Goal: Information Seeking & Learning: Compare options

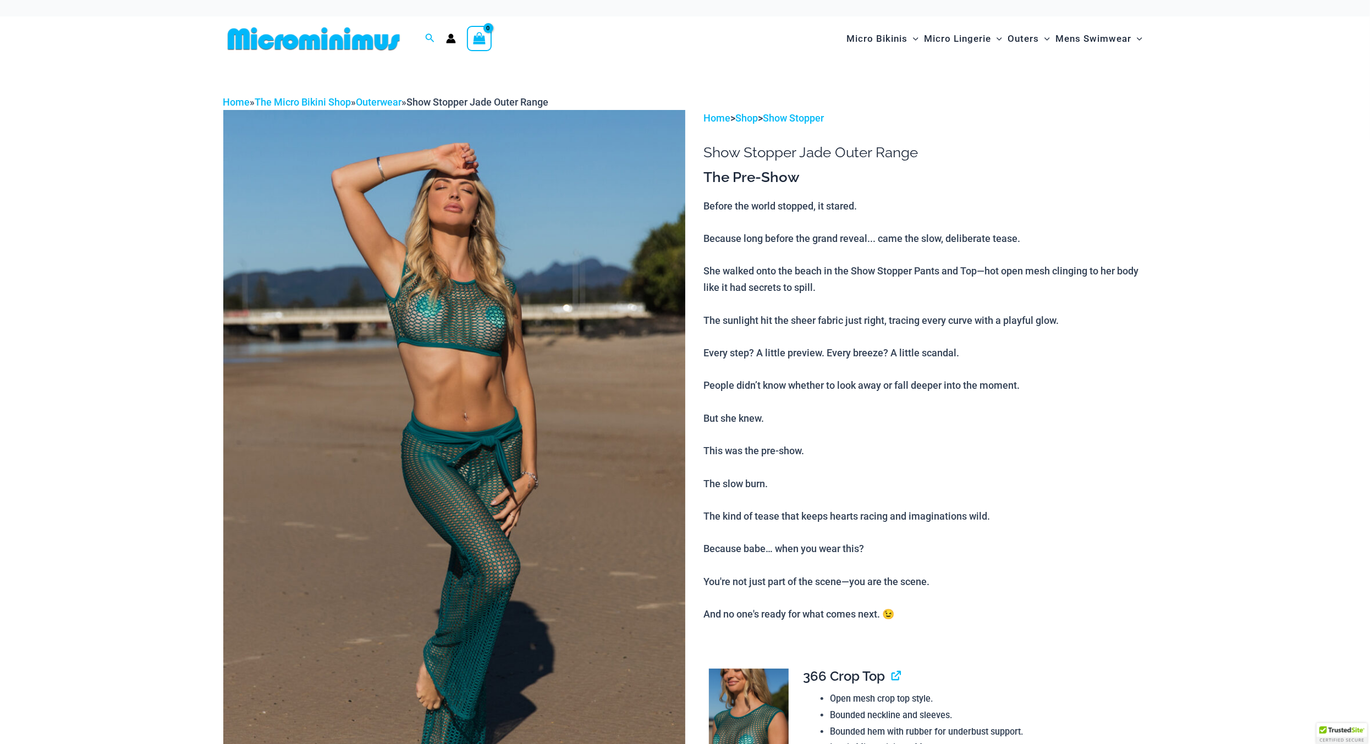
click at [562, 360] on img at bounding box center [454, 456] width 462 height 693
click at [465, 349] on img at bounding box center [454, 456] width 462 height 693
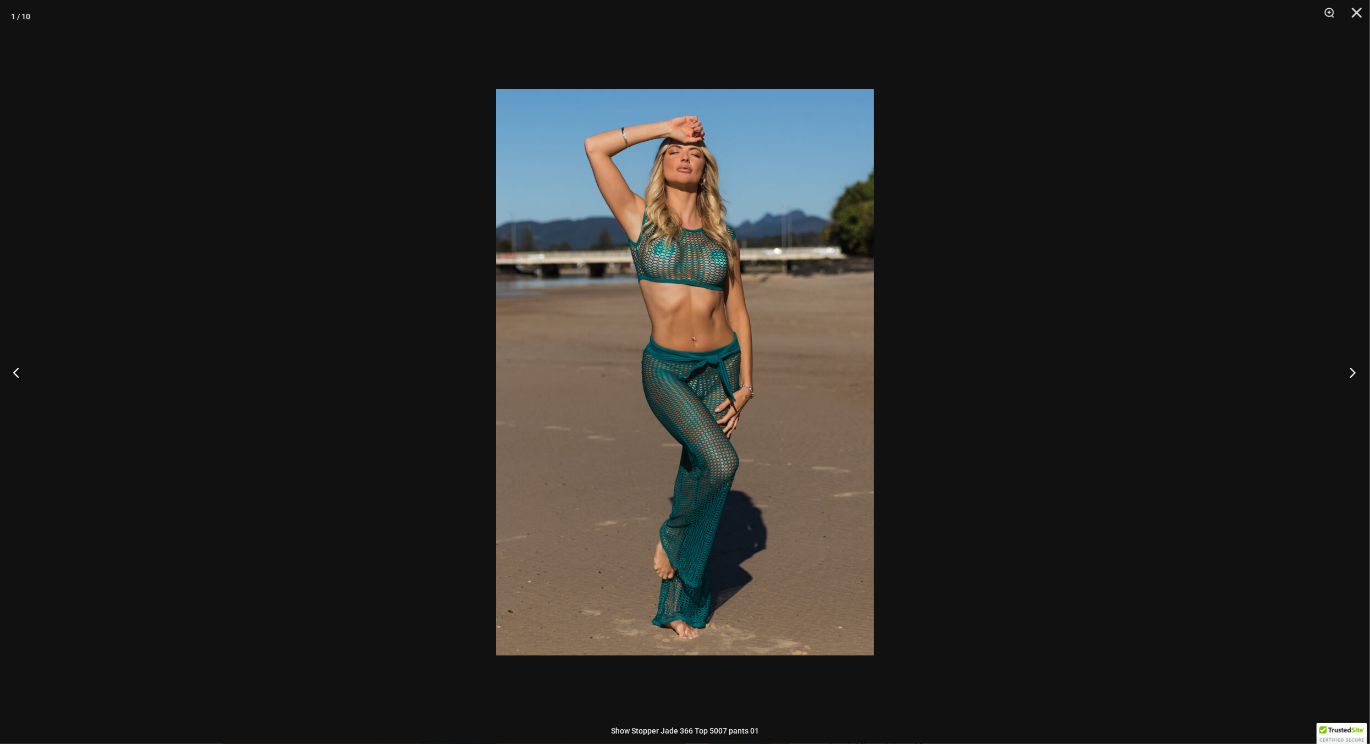
click at [1352, 375] on button "Next" at bounding box center [1349, 372] width 41 height 55
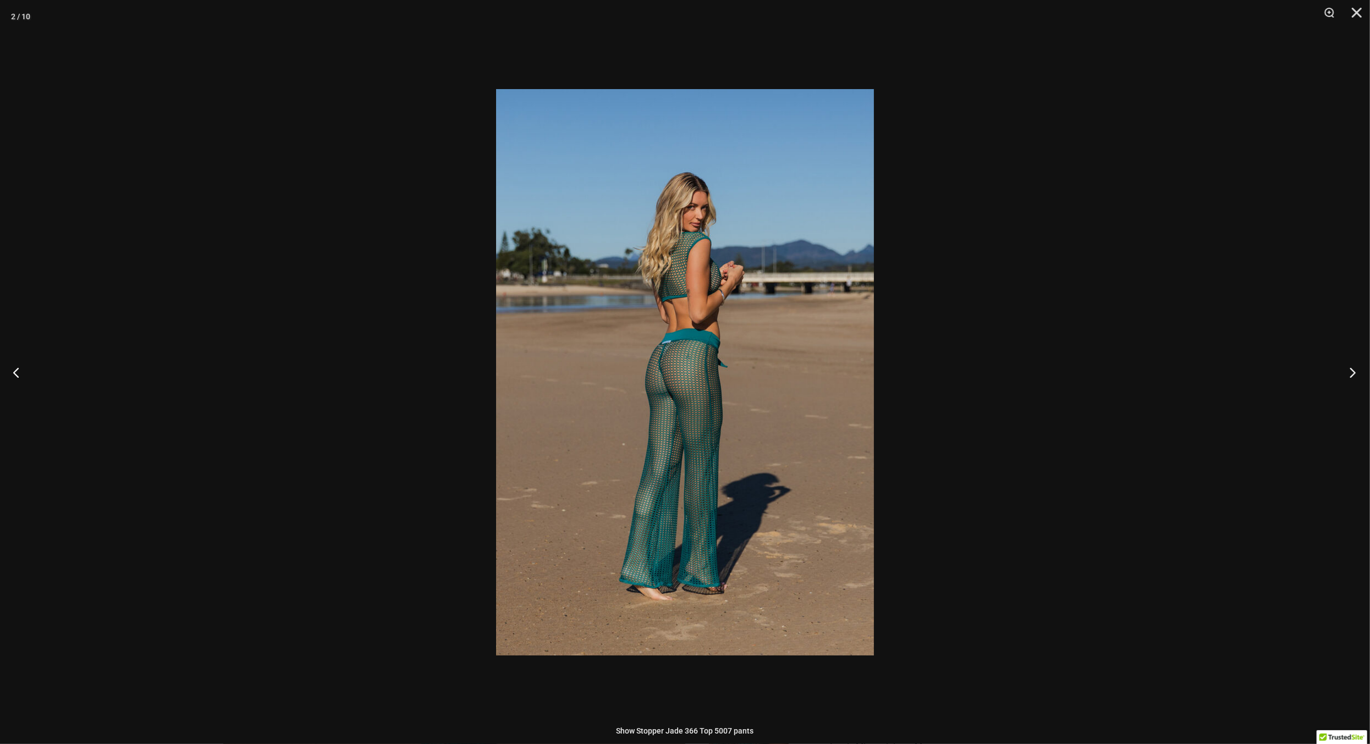
click at [1352, 375] on button "Next" at bounding box center [1349, 372] width 41 height 55
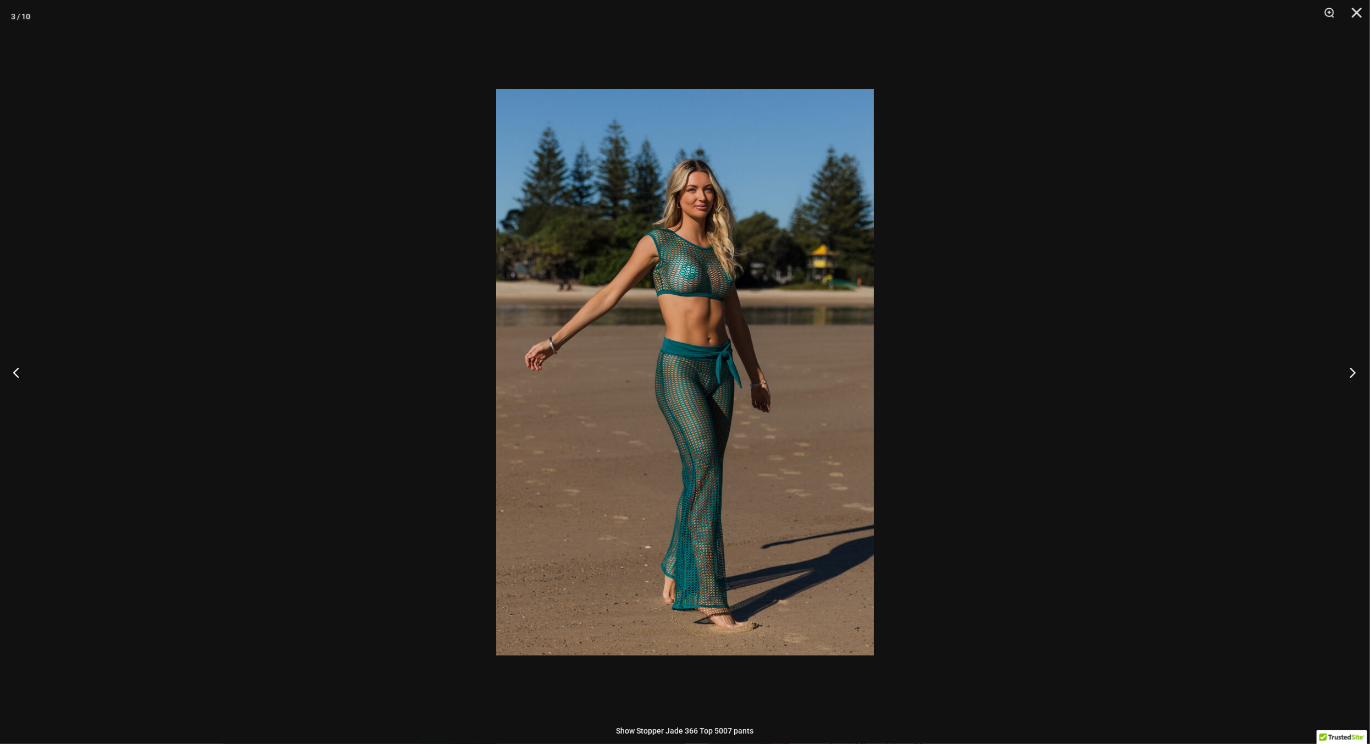
click at [1352, 375] on button "Next" at bounding box center [1349, 372] width 41 height 55
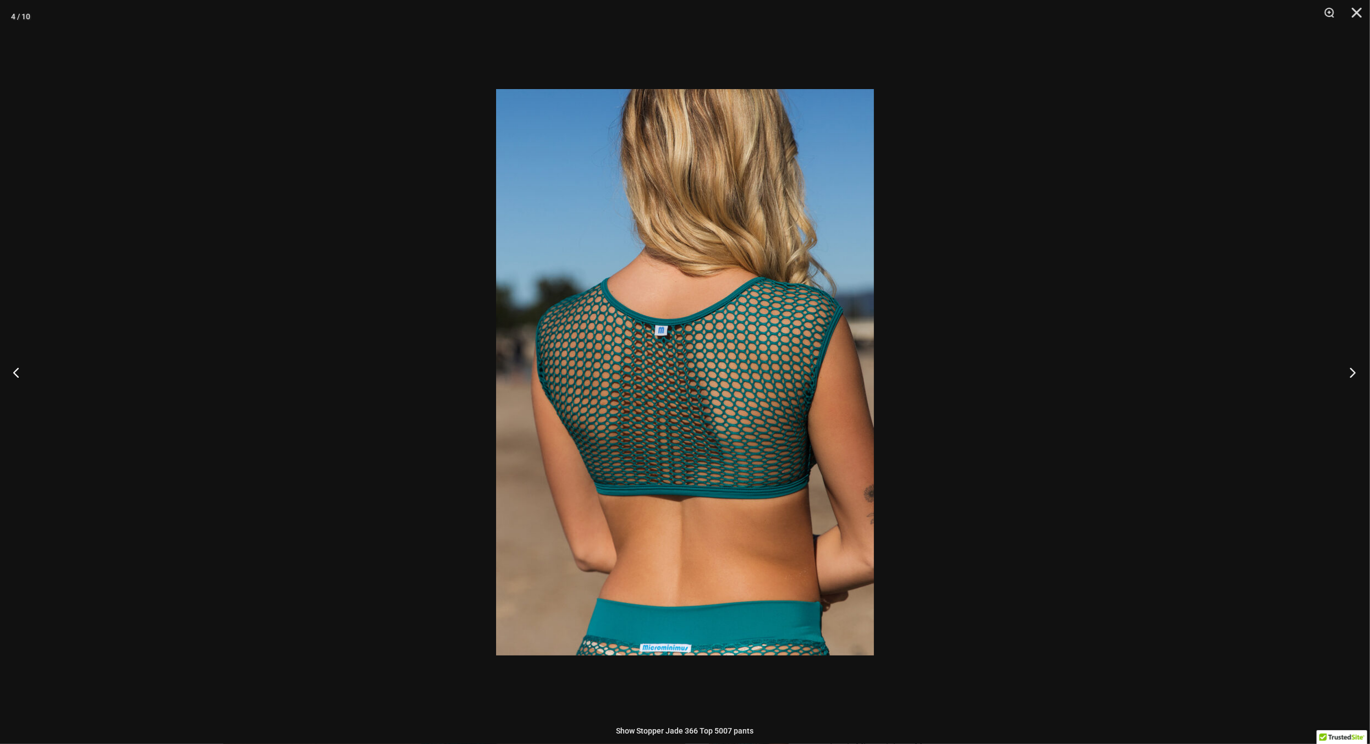
click at [1352, 375] on button "Next" at bounding box center [1349, 372] width 41 height 55
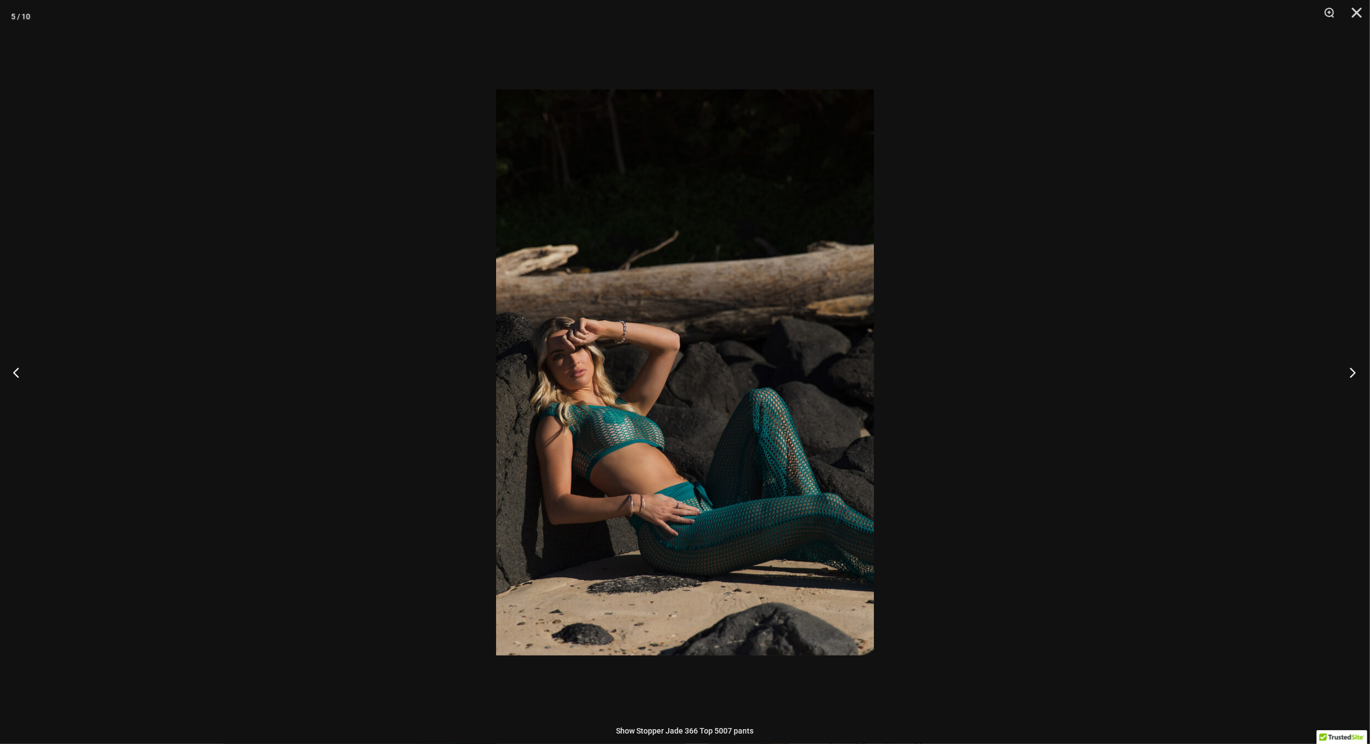
click at [1352, 375] on button "Next" at bounding box center [1349, 372] width 41 height 55
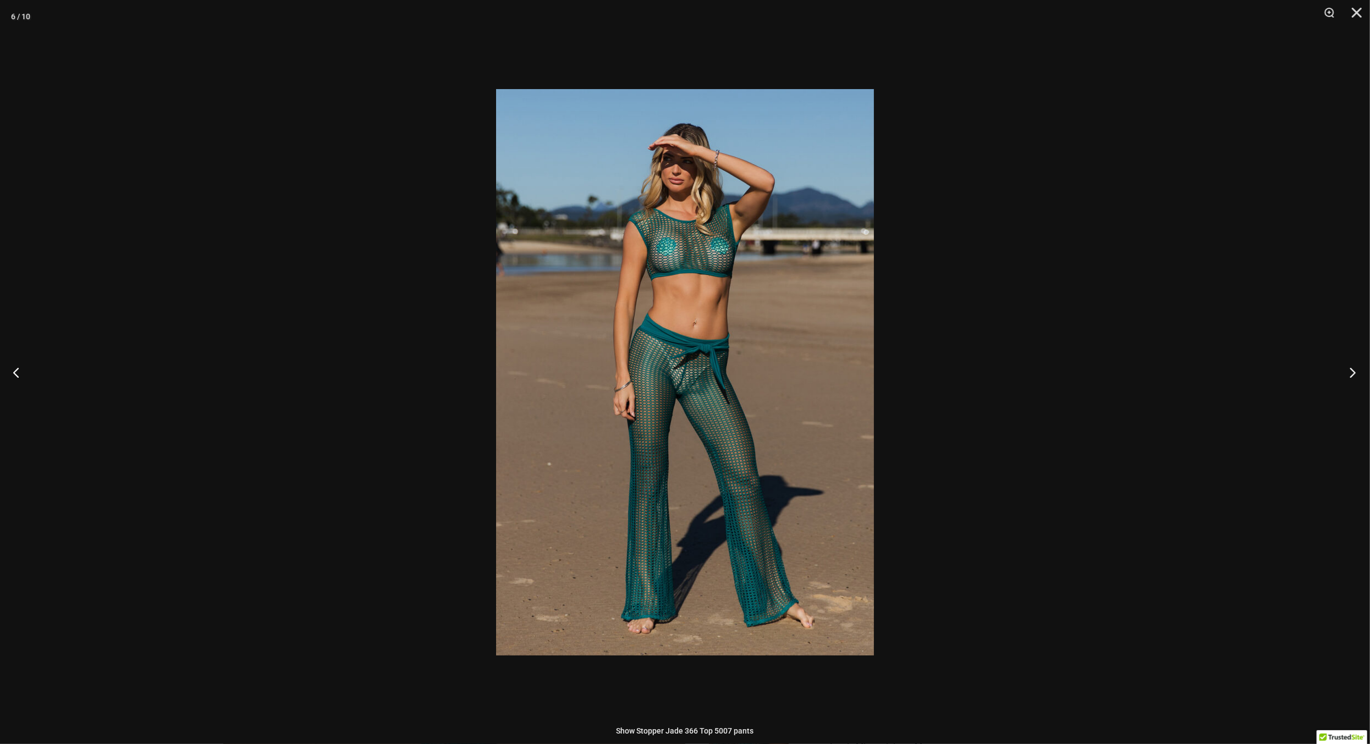
click at [1352, 375] on button "Next" at bounding box center [1349, 372] width 41 height 55
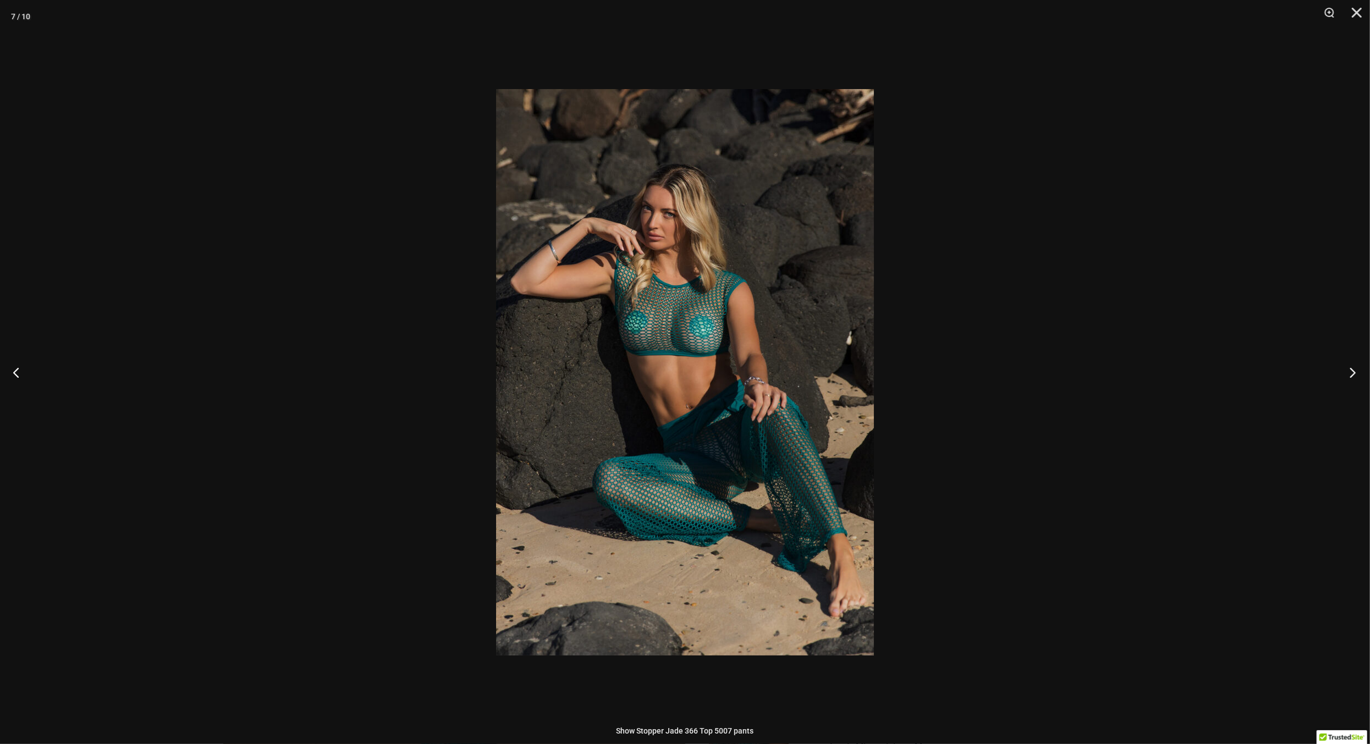
click at [1352, 375] on button "Next" at bounding box center [1349, 372] width 41 height 55
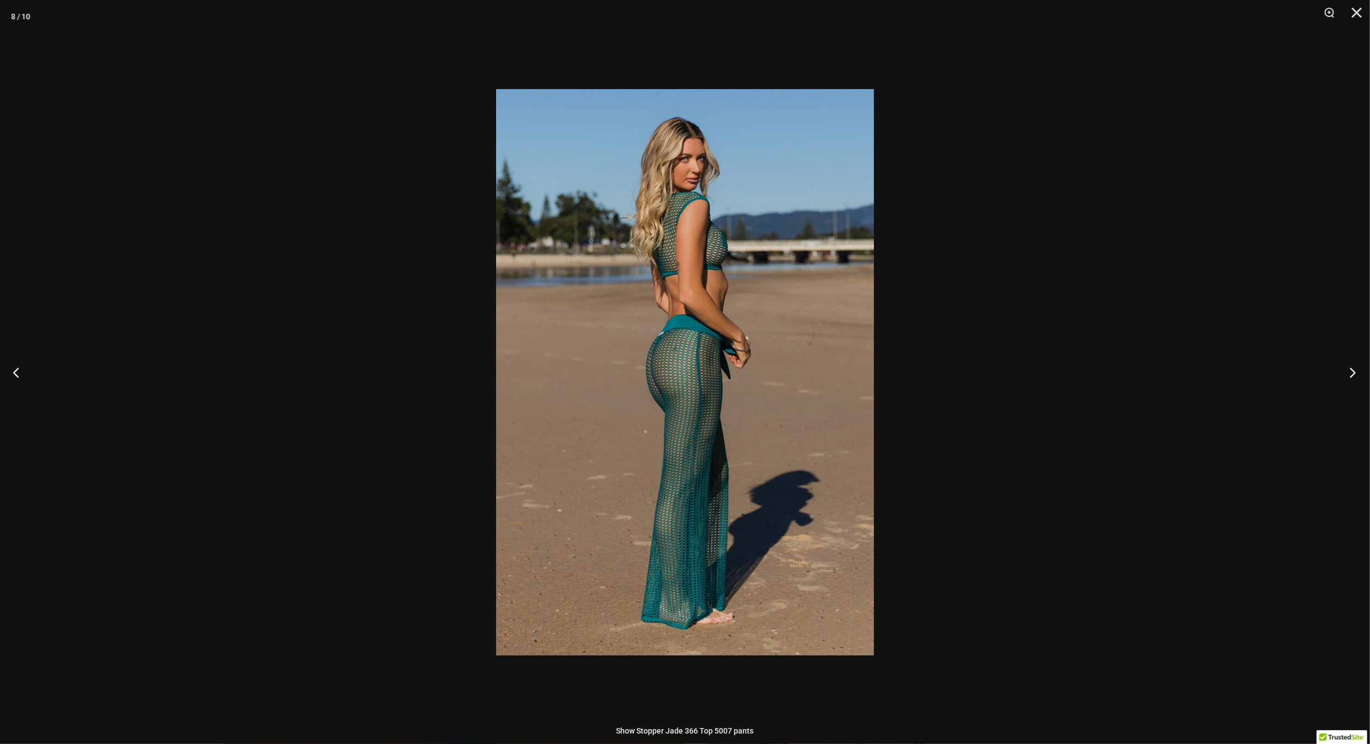
click at [1352, 375] on button "Next" at bounding box center [1349, 372] width 41 height 55
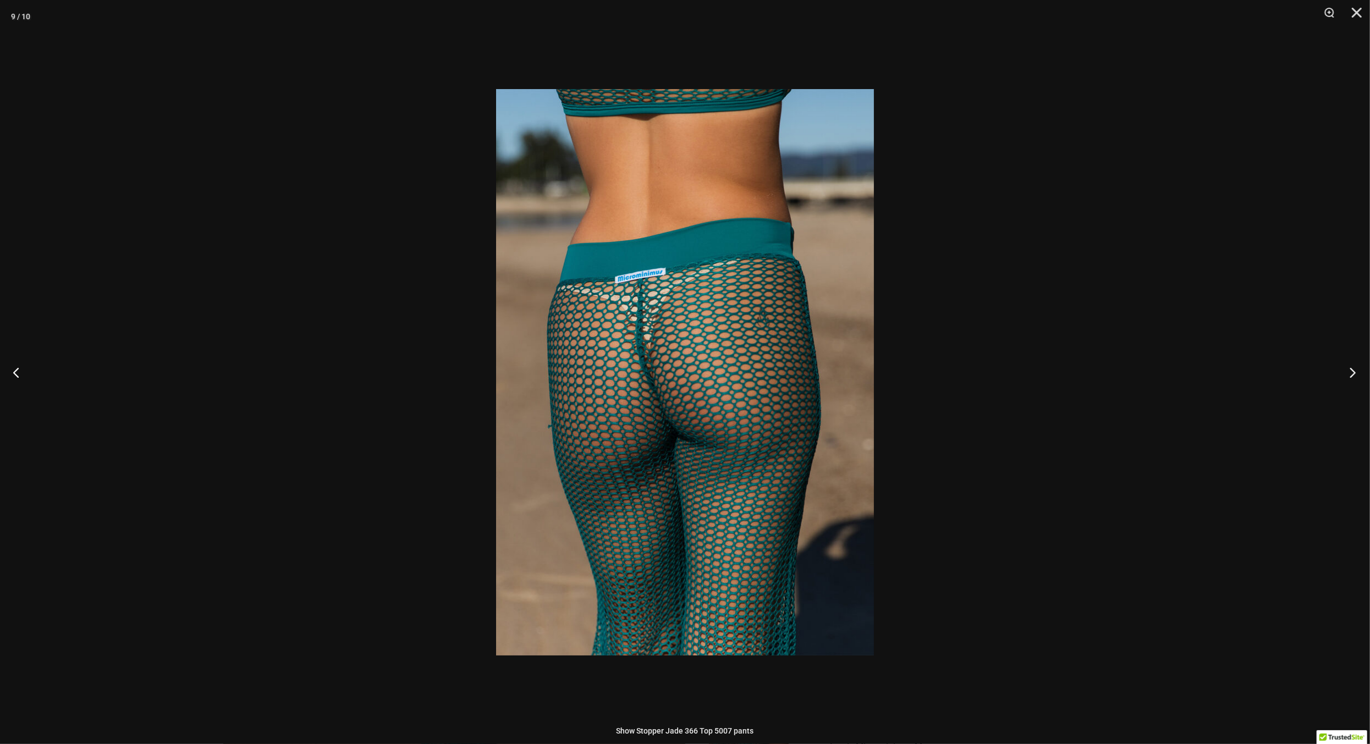
click at [1352, 375] on button "Next" at bounding box center [1349, 372] width 41 height 55
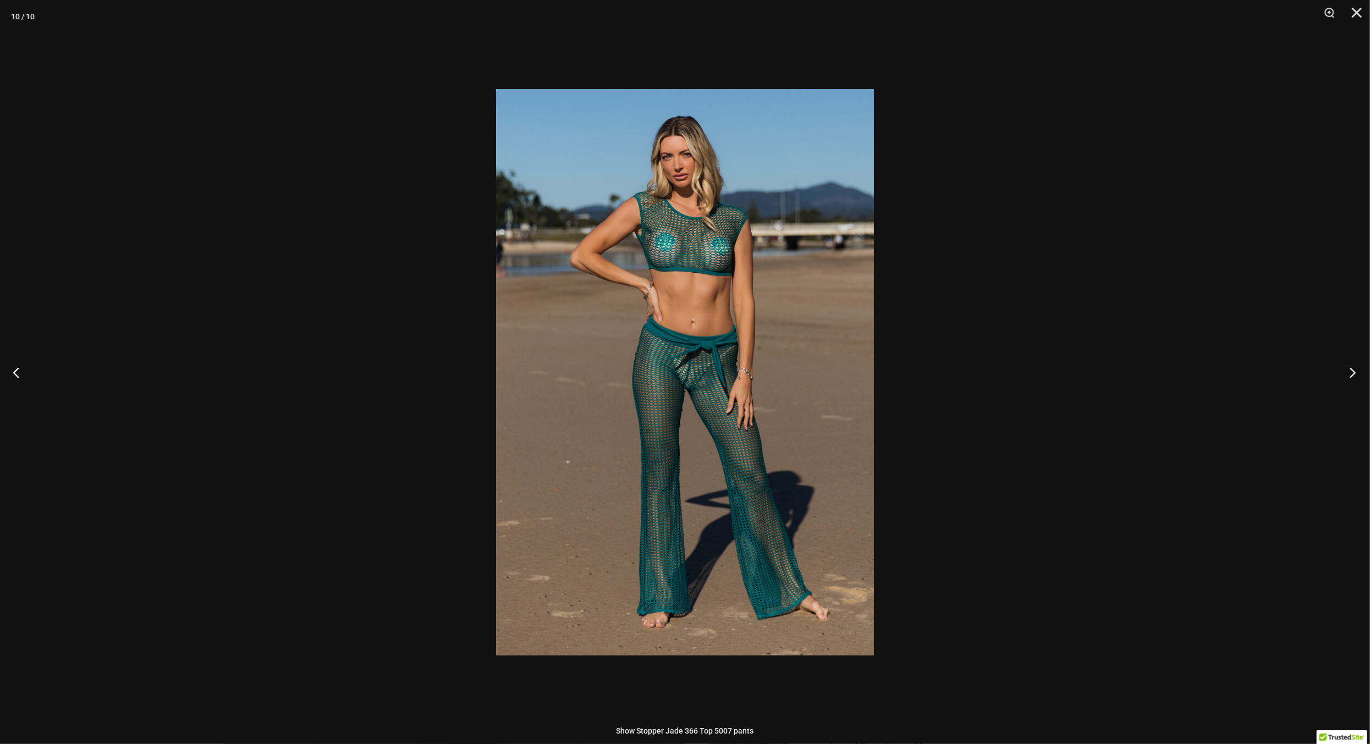
click at [1352, 375] on button "Next" at bounding box center [1349, 372] width 41 height 55
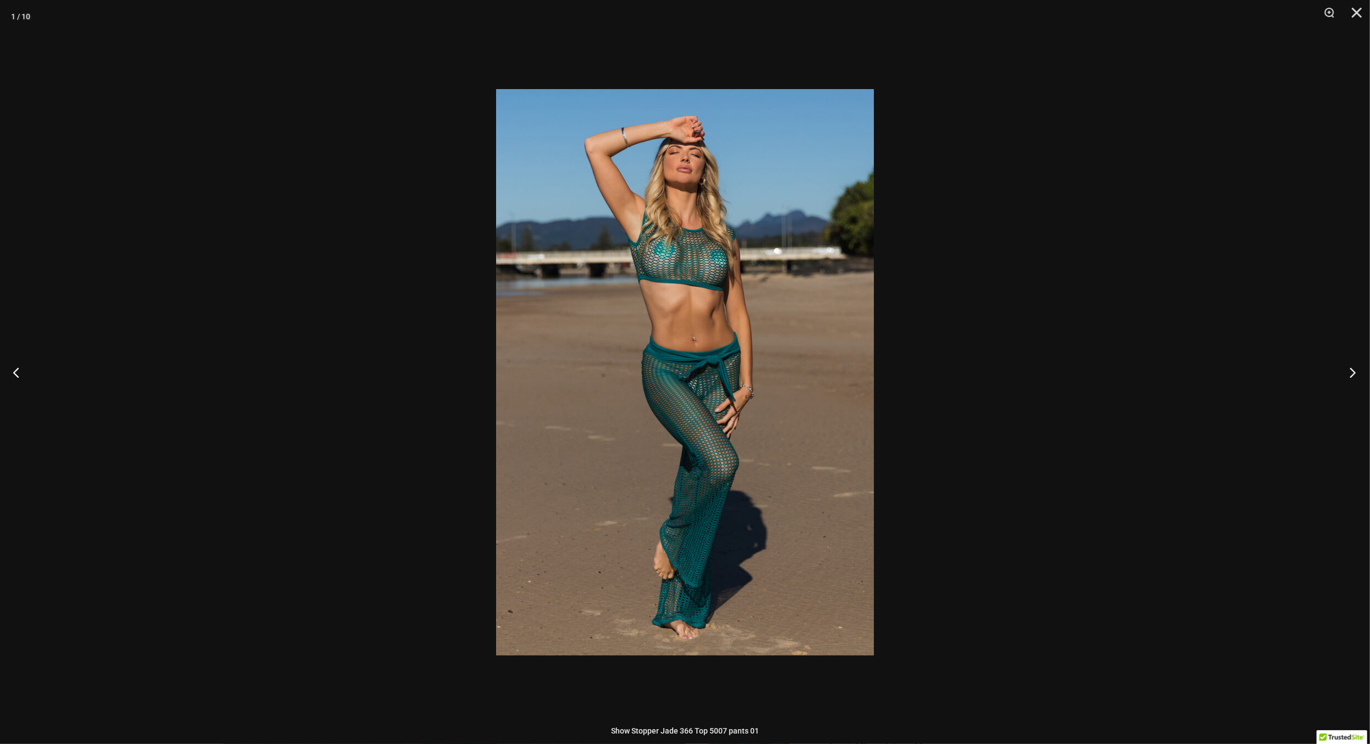
click at [1352, 375] on button "Next" at bounding box center [1349, 372] width 41 height 55
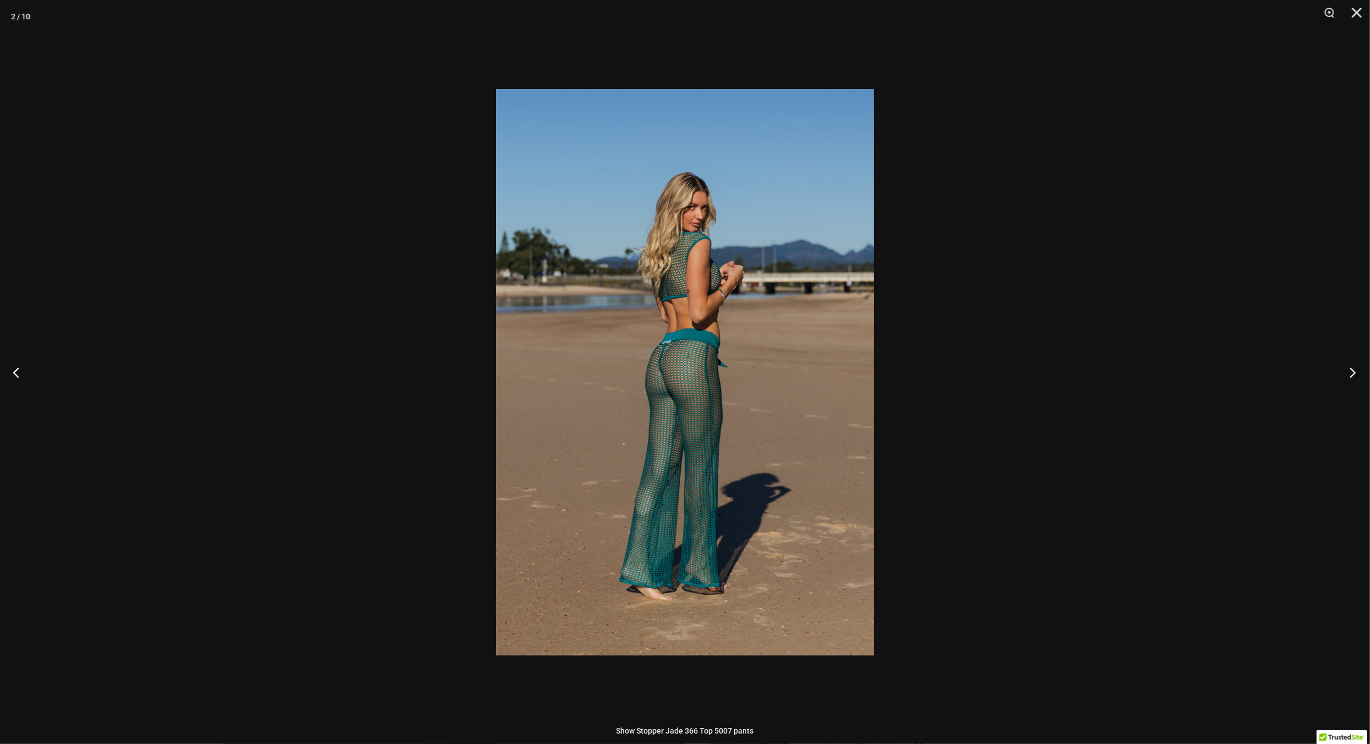
click at [1352, 375] on button "Next" at bounding box center [1349, 372] width 41 height 55
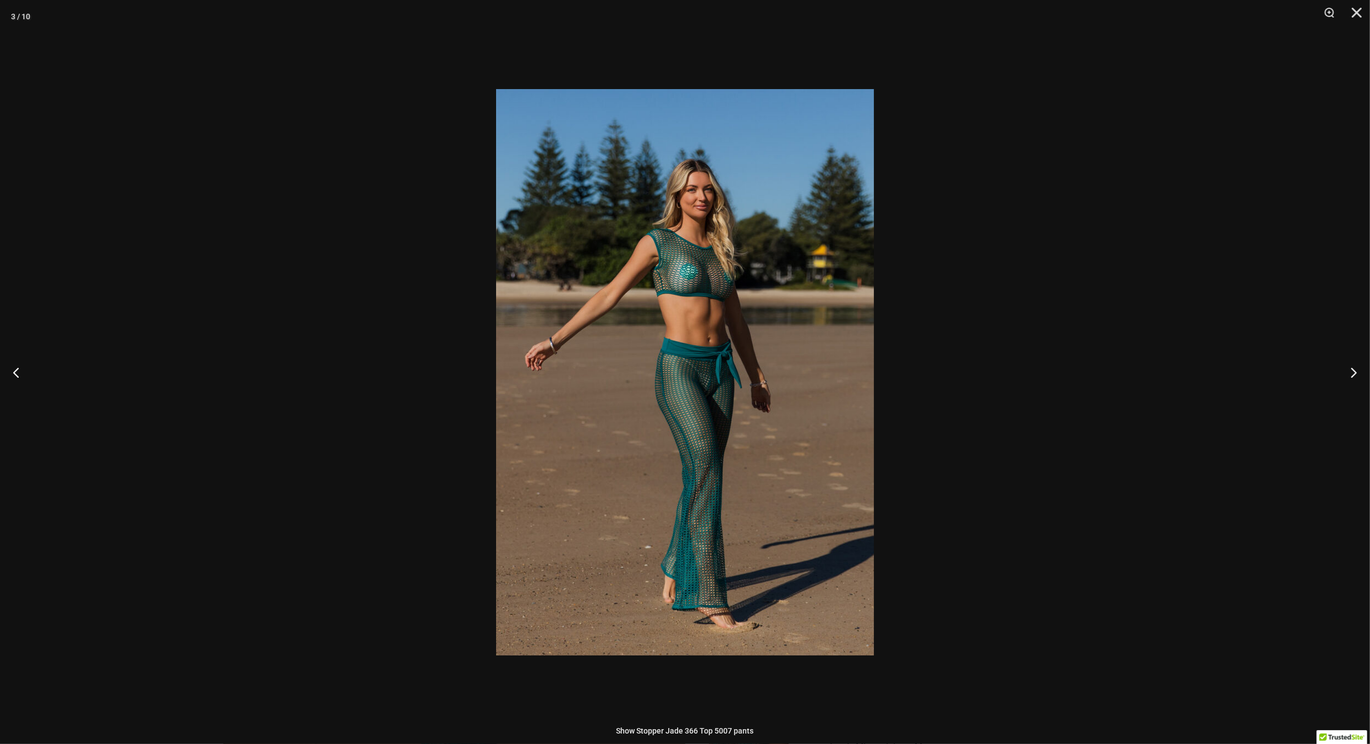
click at [1258, 360] on div at bounding box center [685, 372] width 1370 height 744
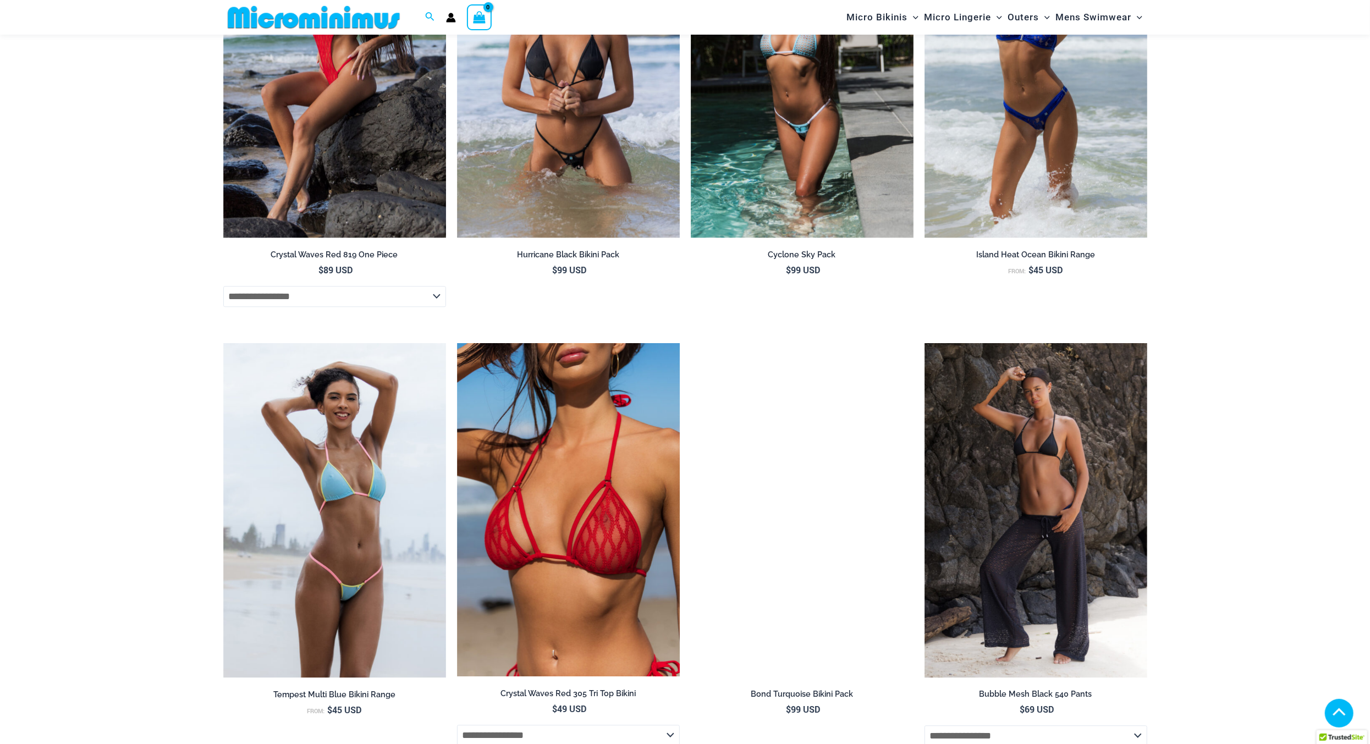
scroll to position [2576, 0]
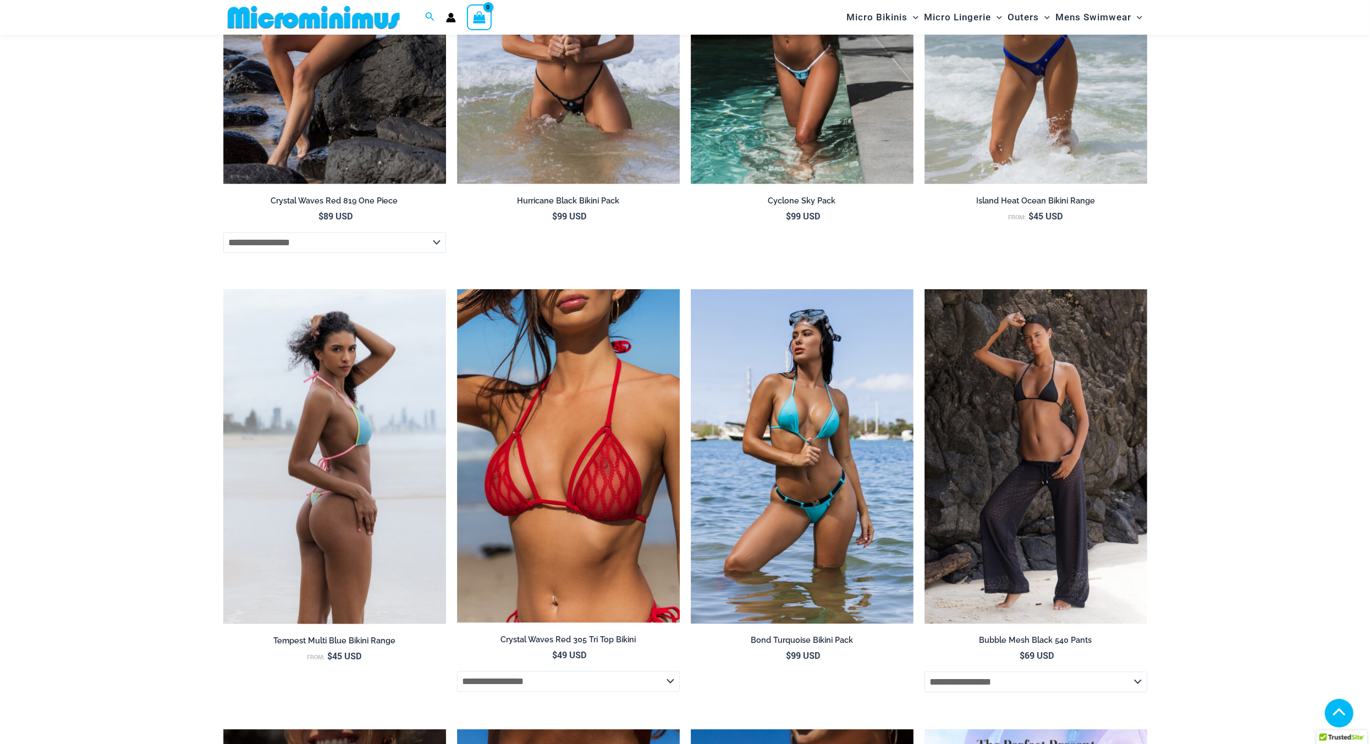
click at [333, 438] on img at bounding box center [334, 456] width 223 height 334
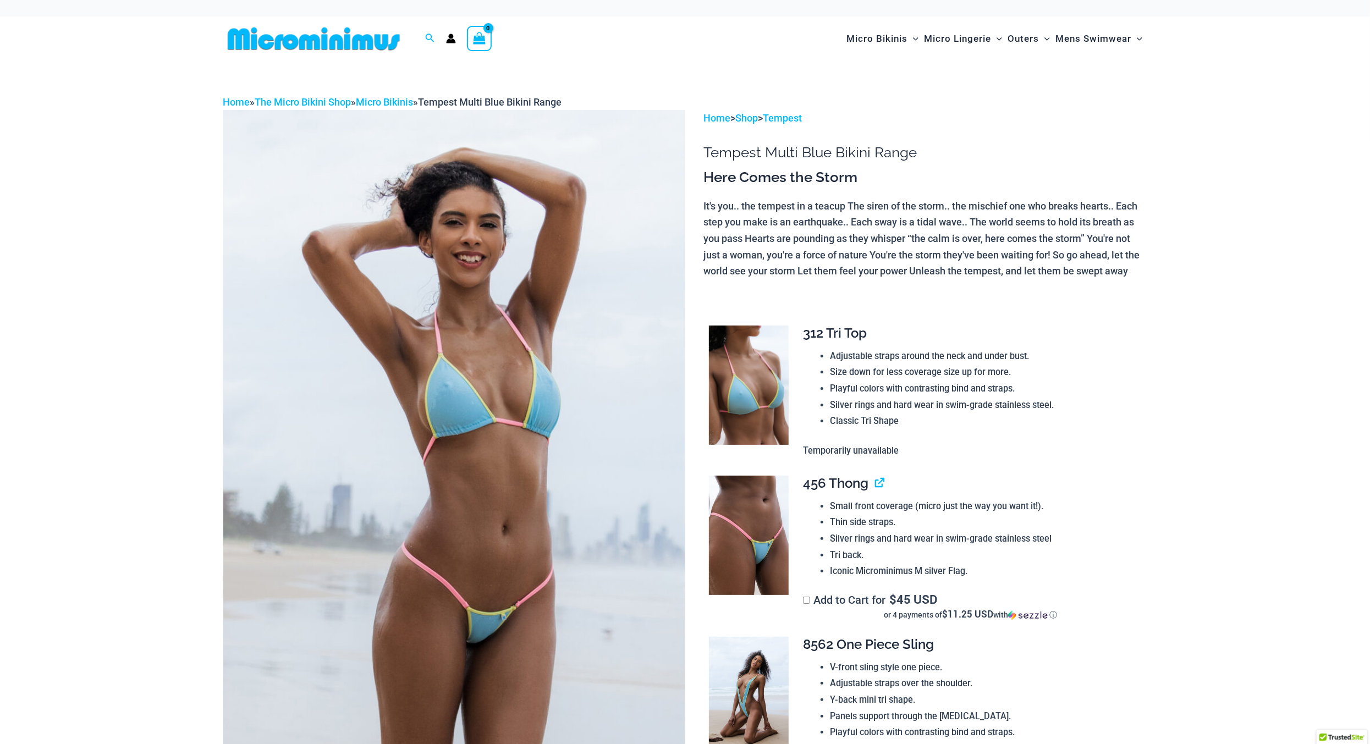
click at [399, 415] on img at bounding box center [454, 456] width 462 height 693
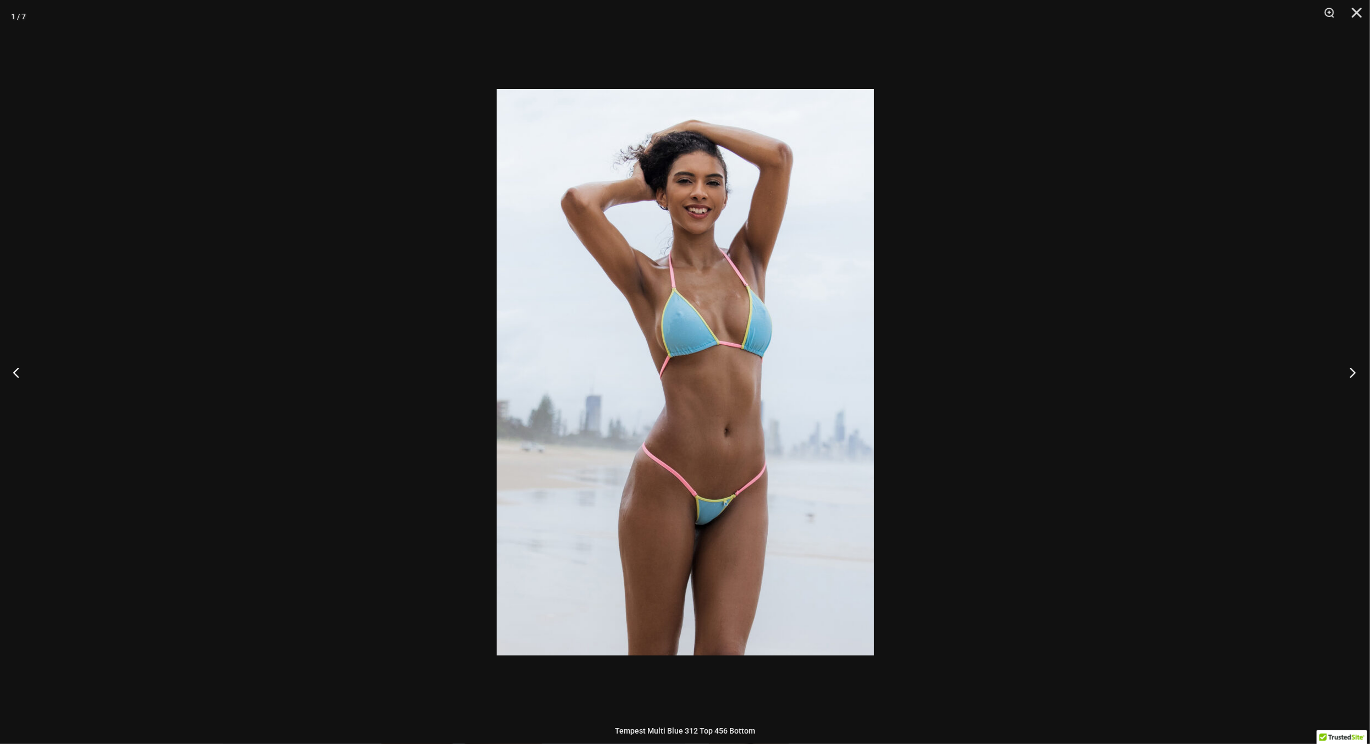
click at [1356, 372] on button "Next" at bounding box center [1349, 372] width 41 height 55
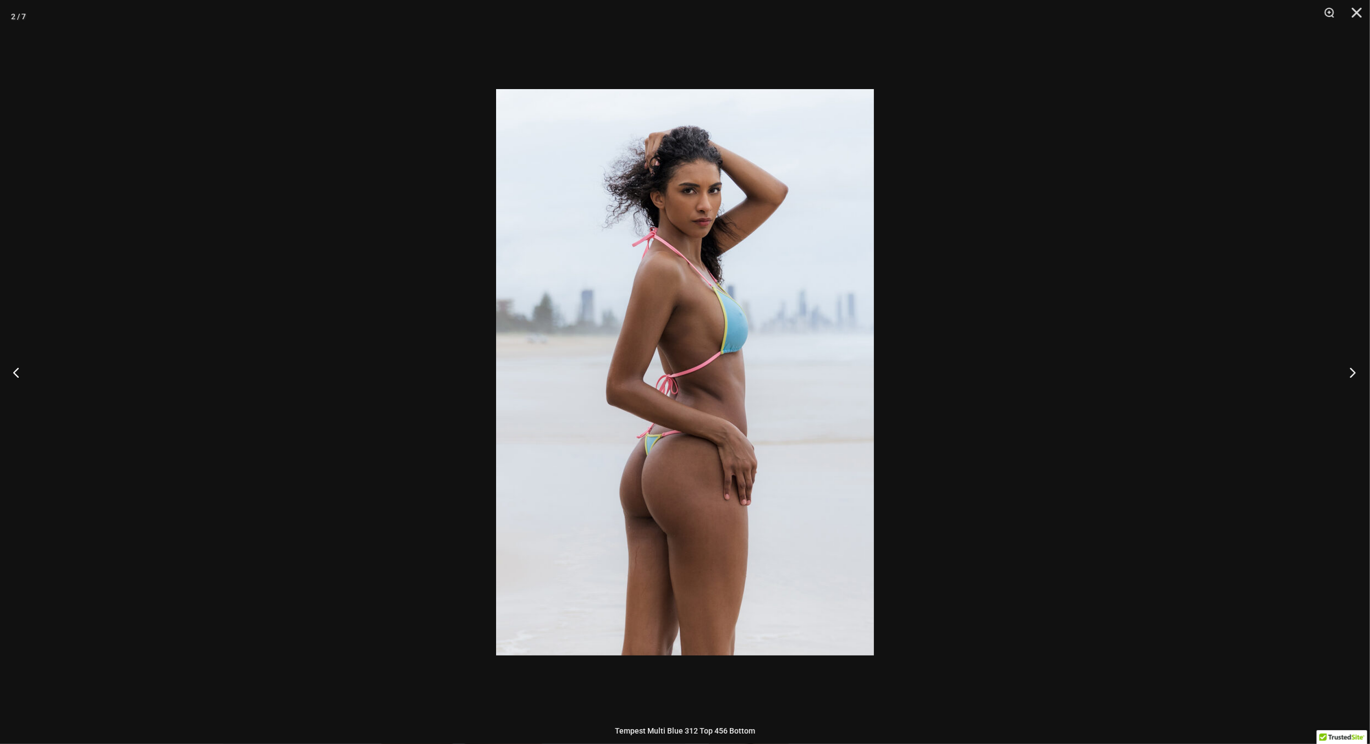
click at [1356, 372] on button "Next" at bounding box center [1349, 372] width 41 height 55
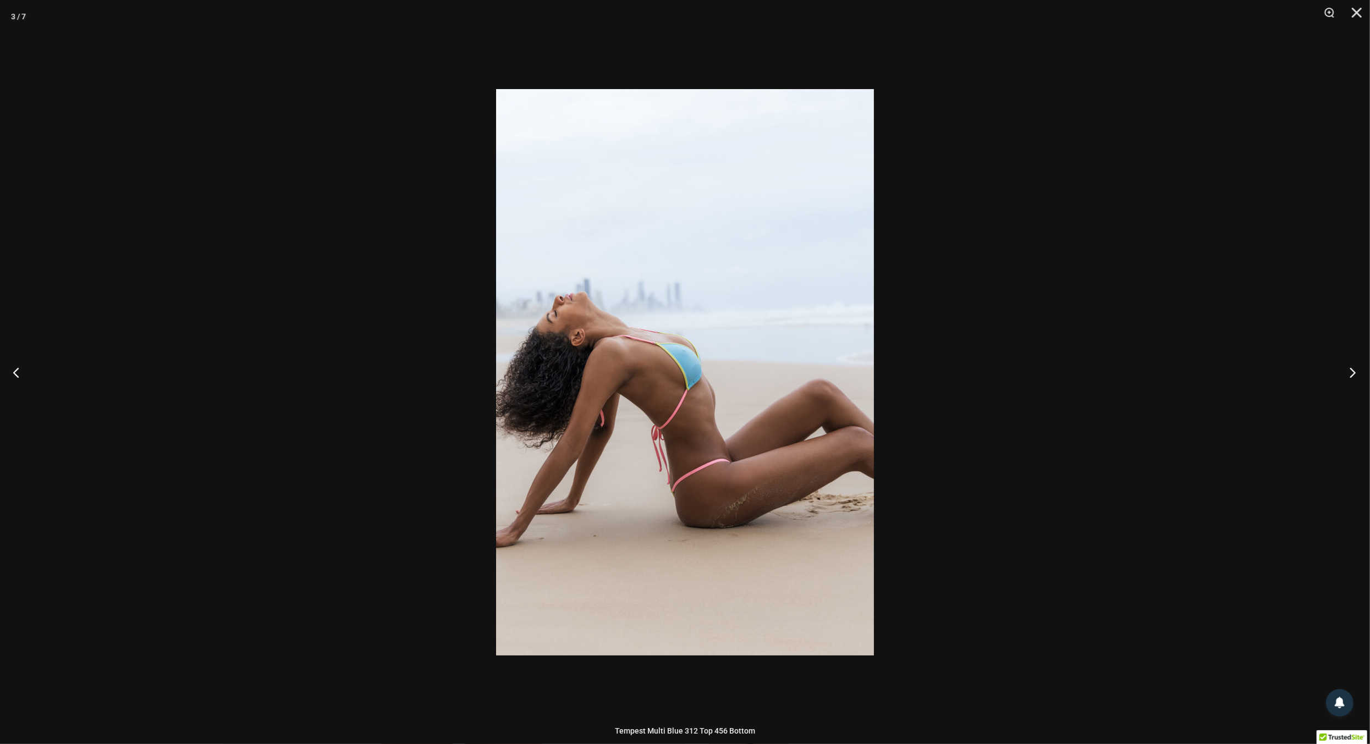
click at [1356, 372] on button "Next" at bounding box center [1349, 372] width 41 height 55
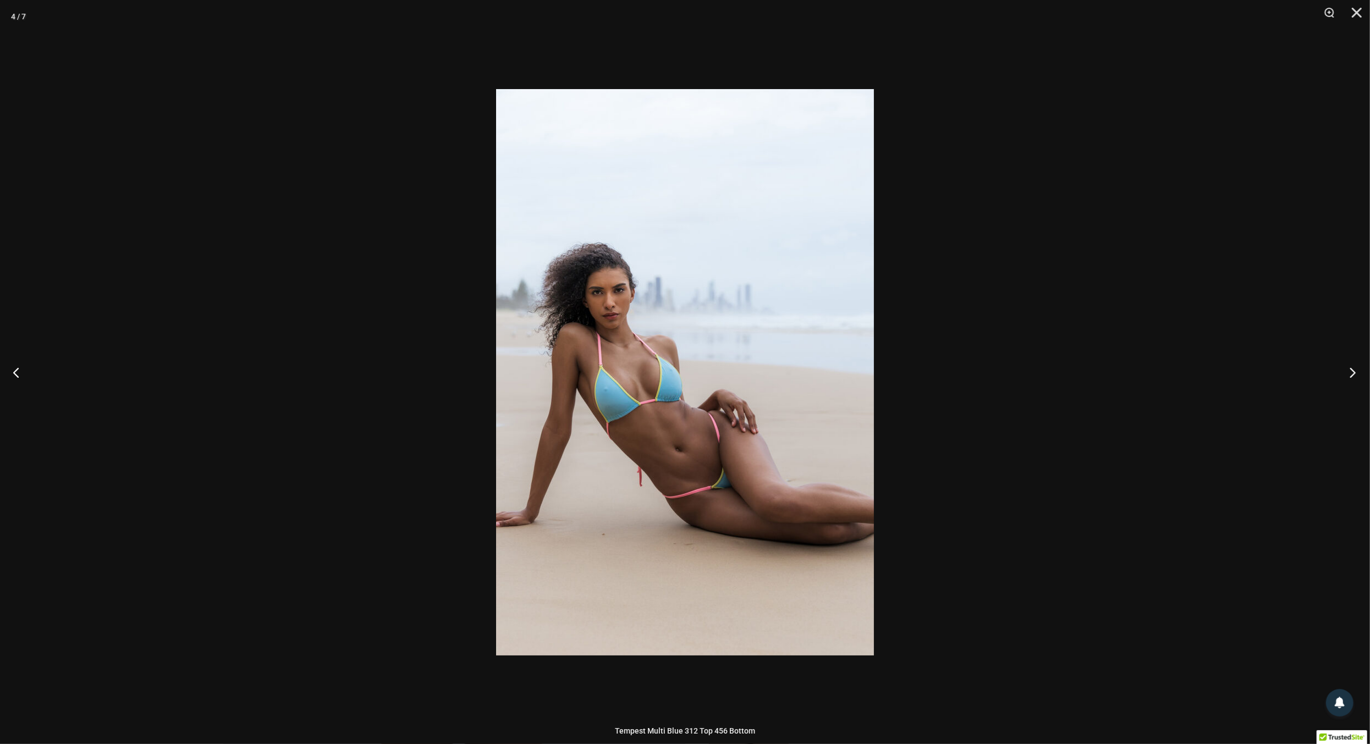
click at [1356, 372] on button "Next" at bounding box center [1349, 372] width 41 height 55
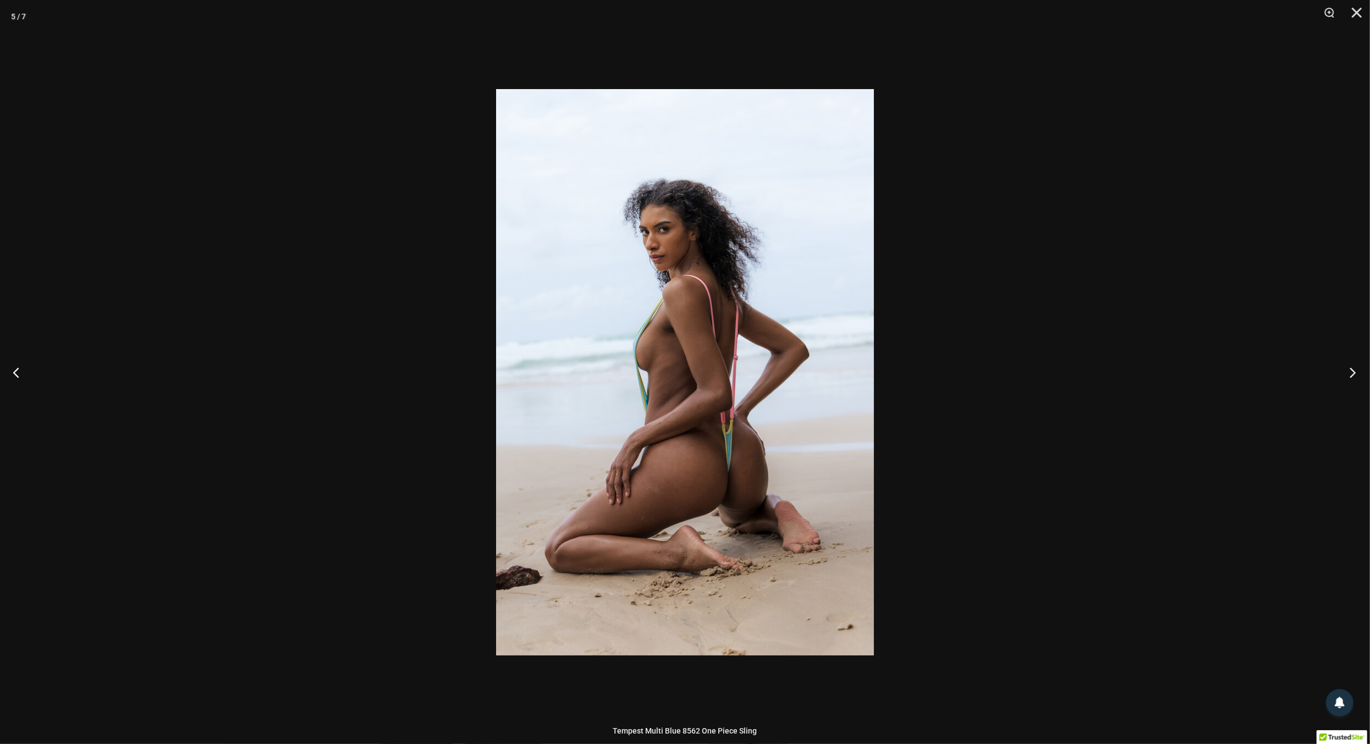
click at [1356, 372] on button "Next" at bounding box center [1349, 372] width 41 height 55
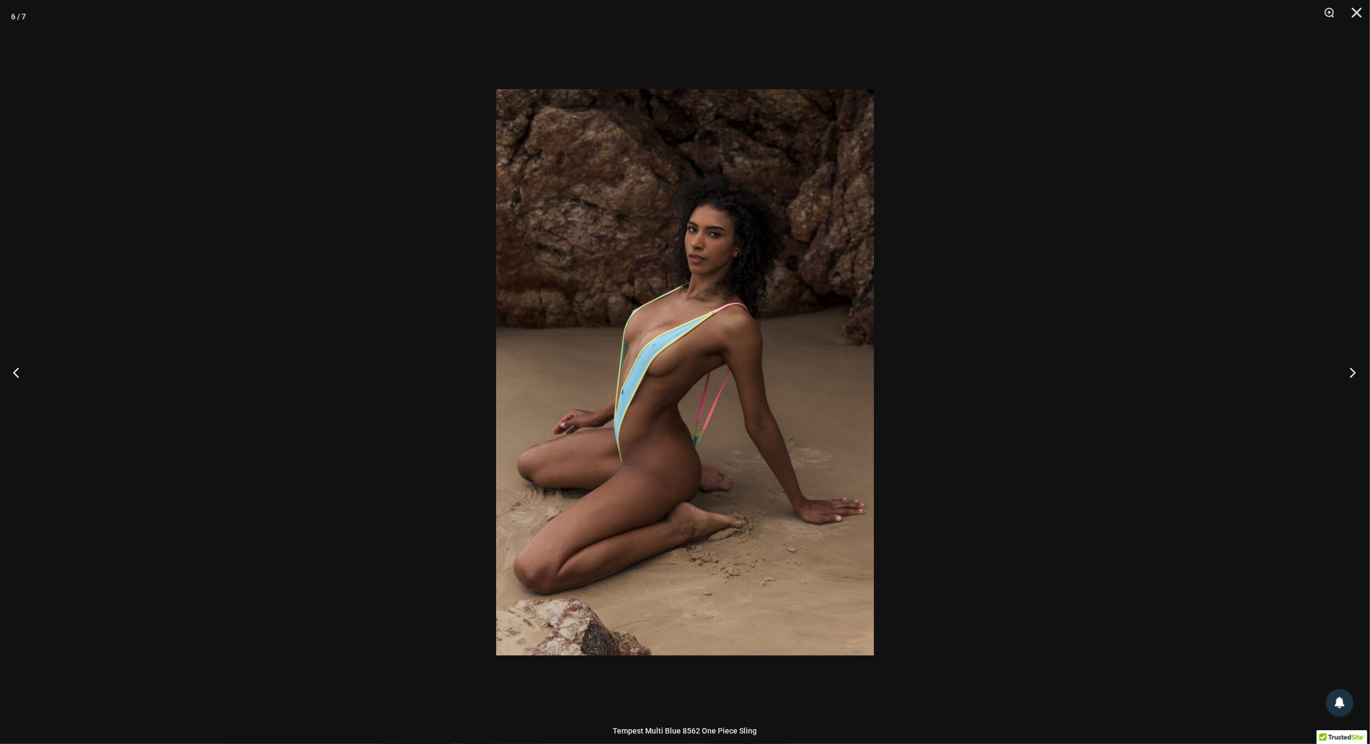
click at [1356, 372] on button "Next" at bounding box center [1349, 372] width 41 height 55
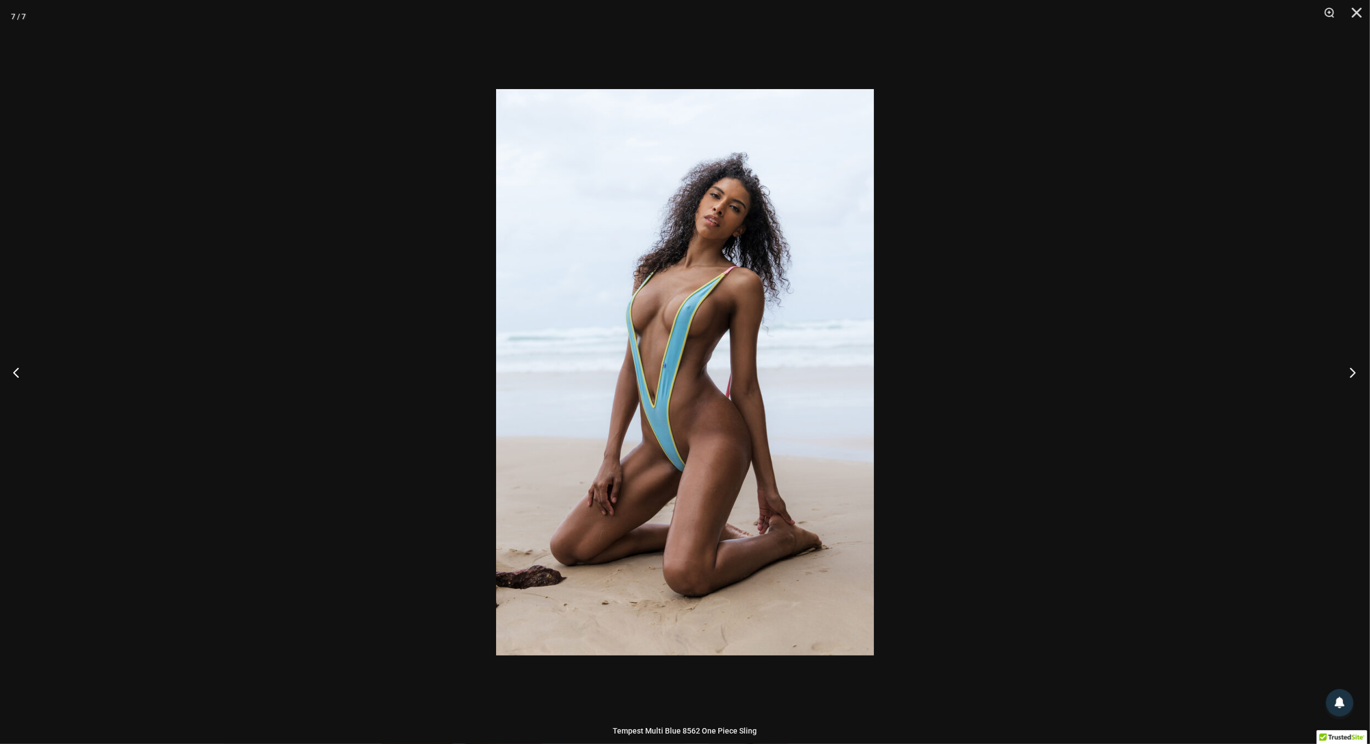
click at [1356, 372] on button "Next" at bounding box center [1349, 372] width 41 height 55
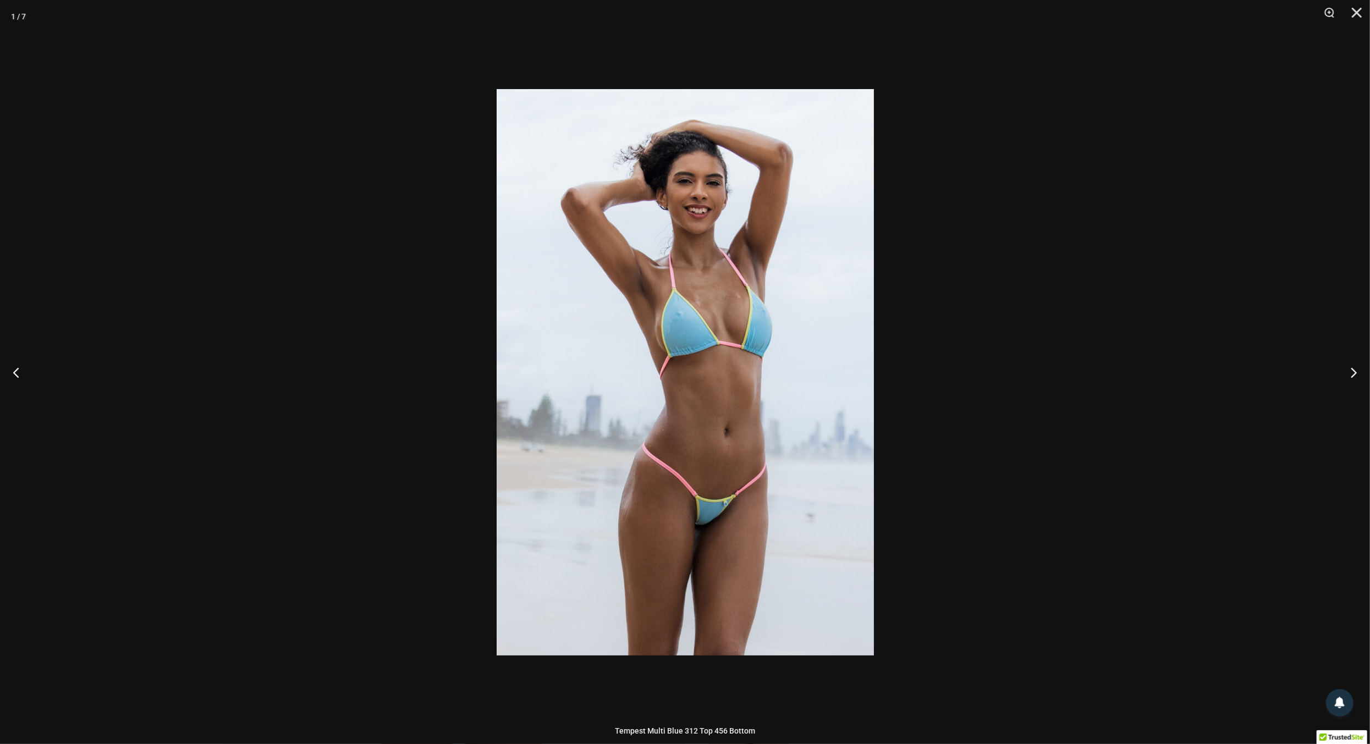
click at [1259, 372] on div at bounding box center [685, 372] width 1370 height 744
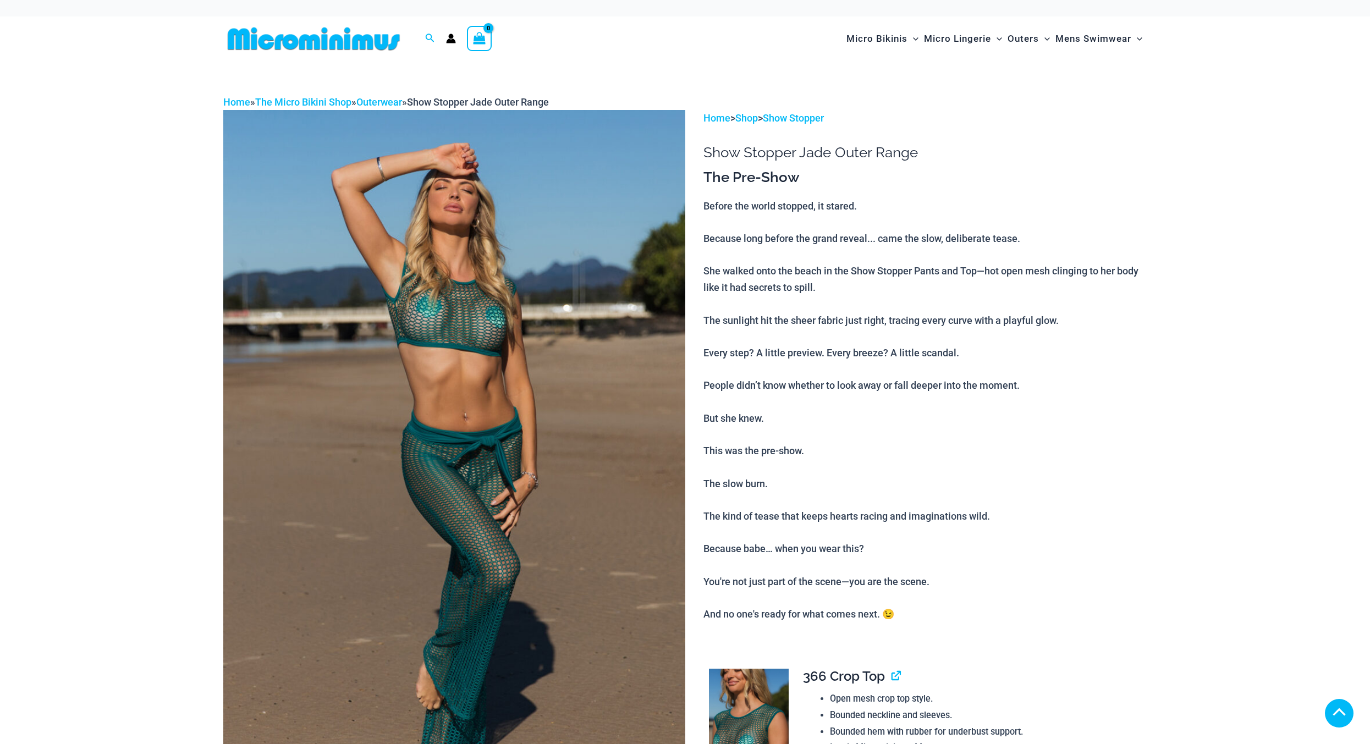
scroll to position [2560, 0]
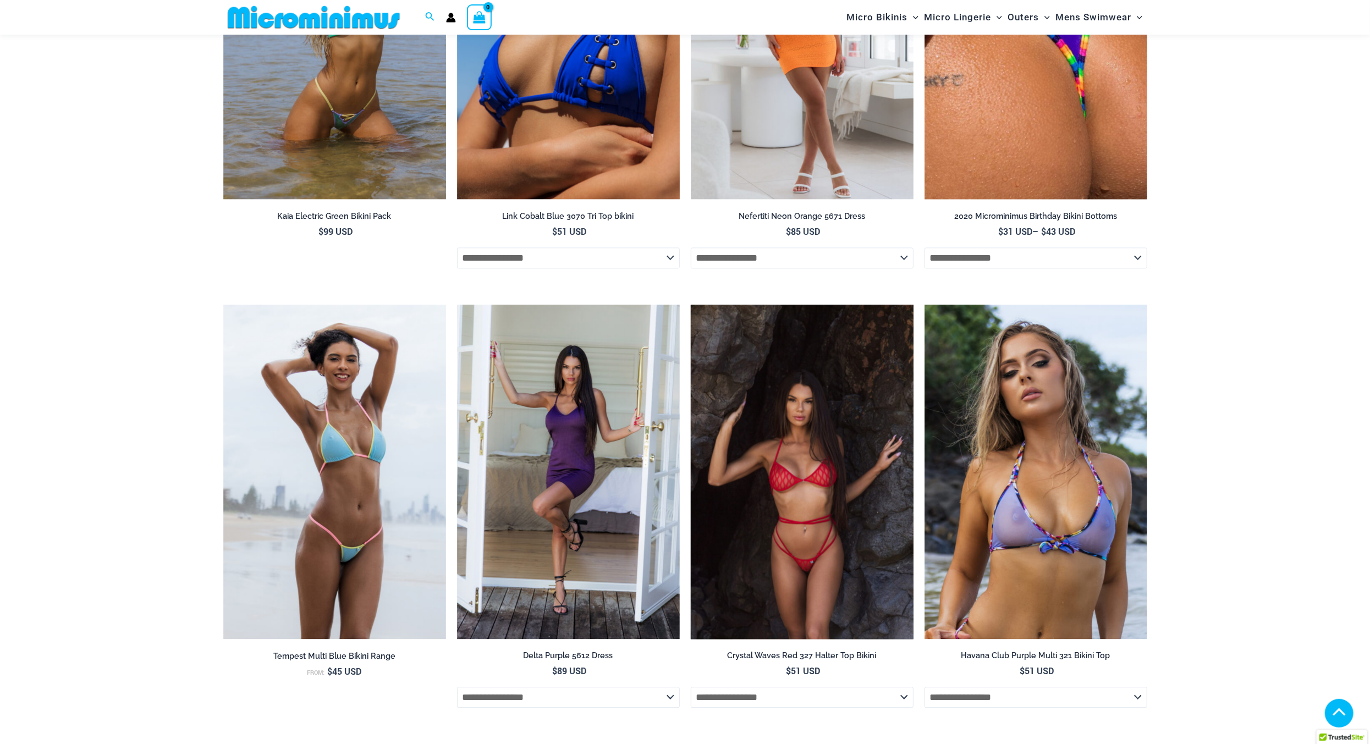
click at [796, 524] on img at bounding box center [802, 472] width 223 height 334
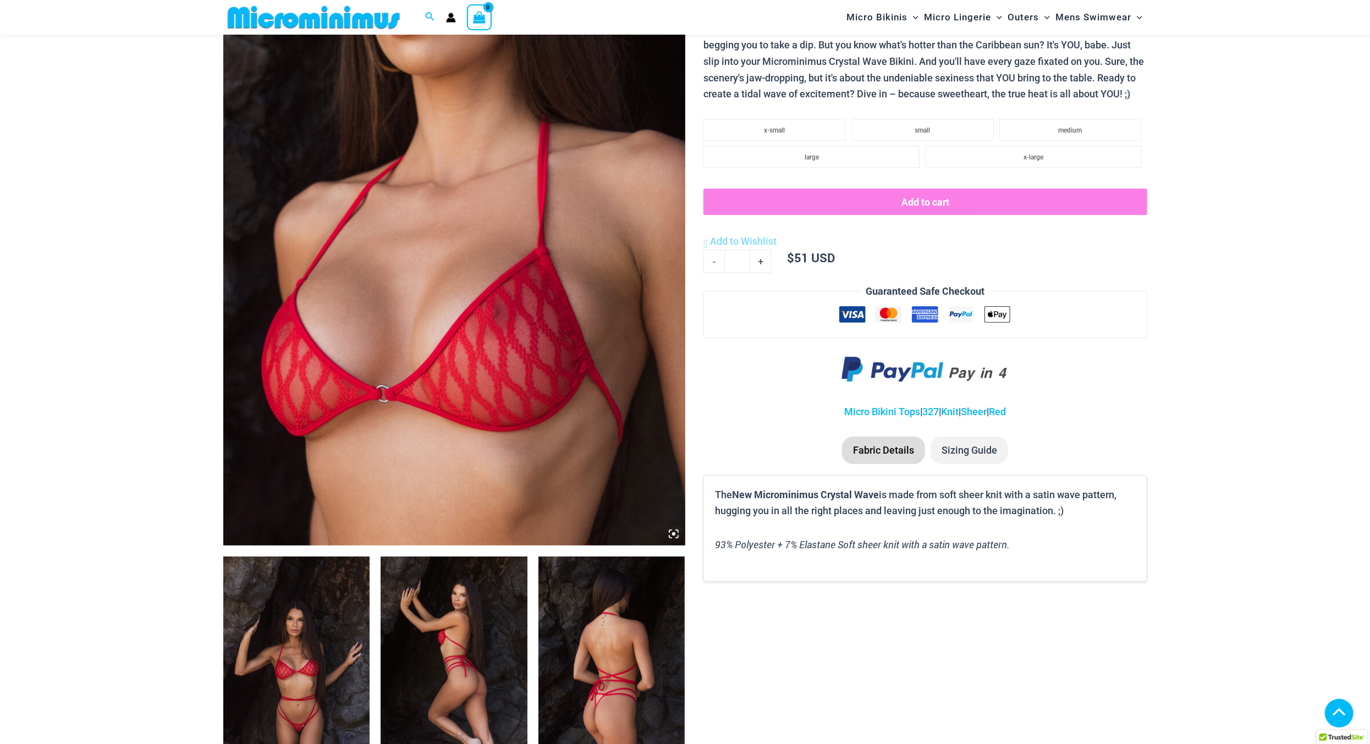
scroll to position [189, 0]
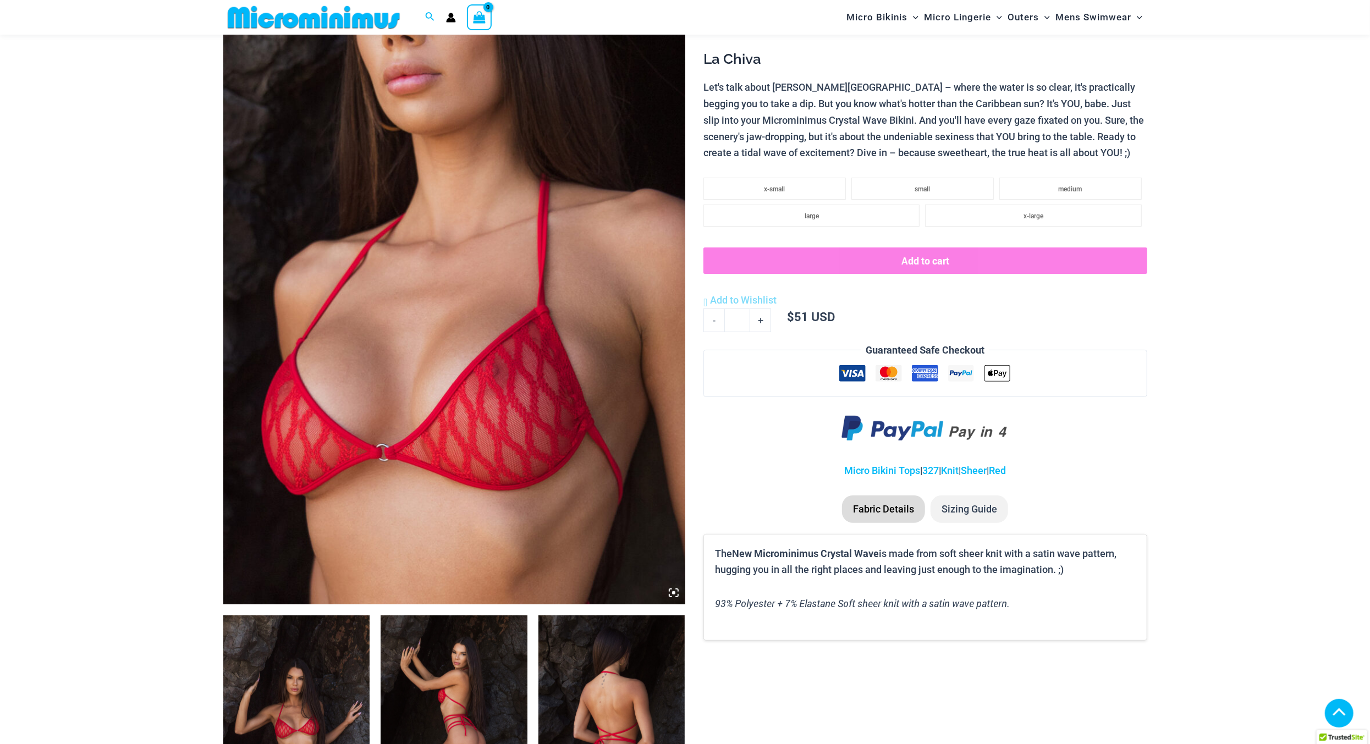
click at [486, 404] on img at bounding box center [454, 257] width 462 height 693
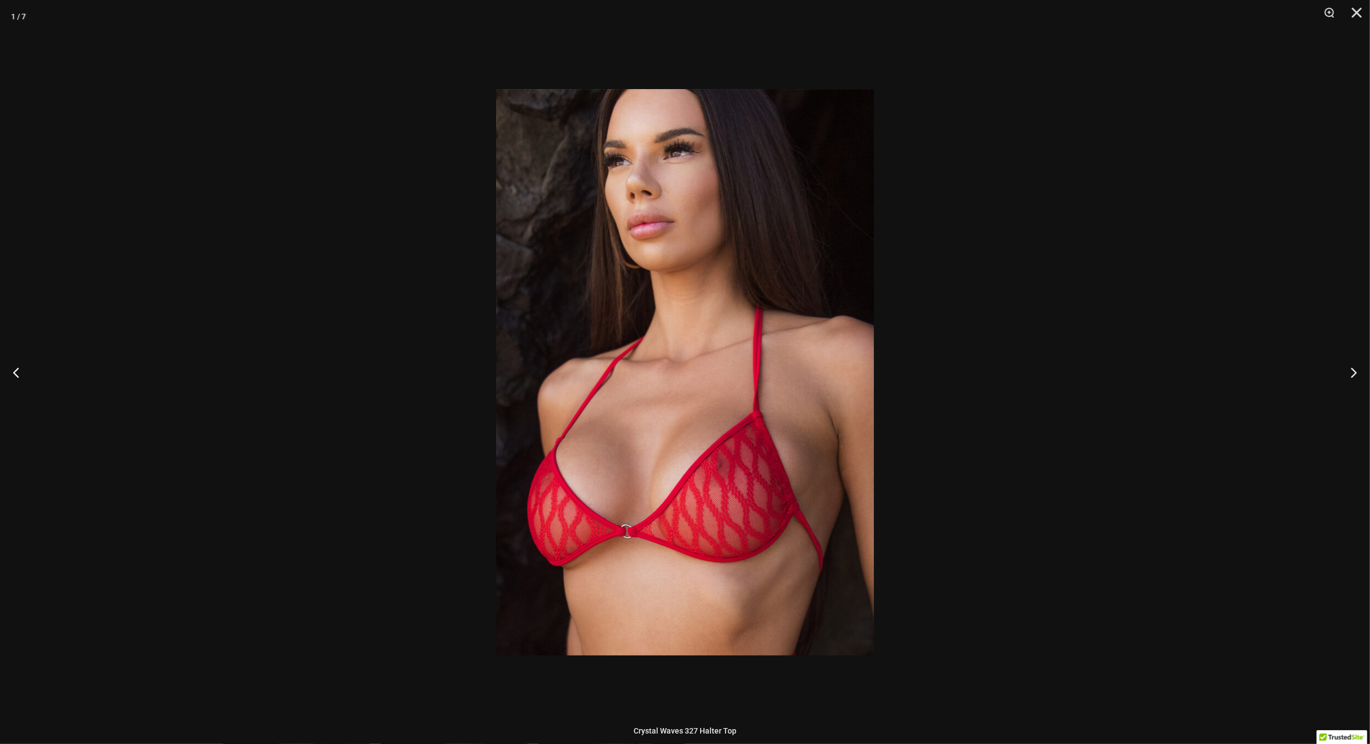
click at [385, 376] on div at bounding box center [685, 372] width 1370 height 744
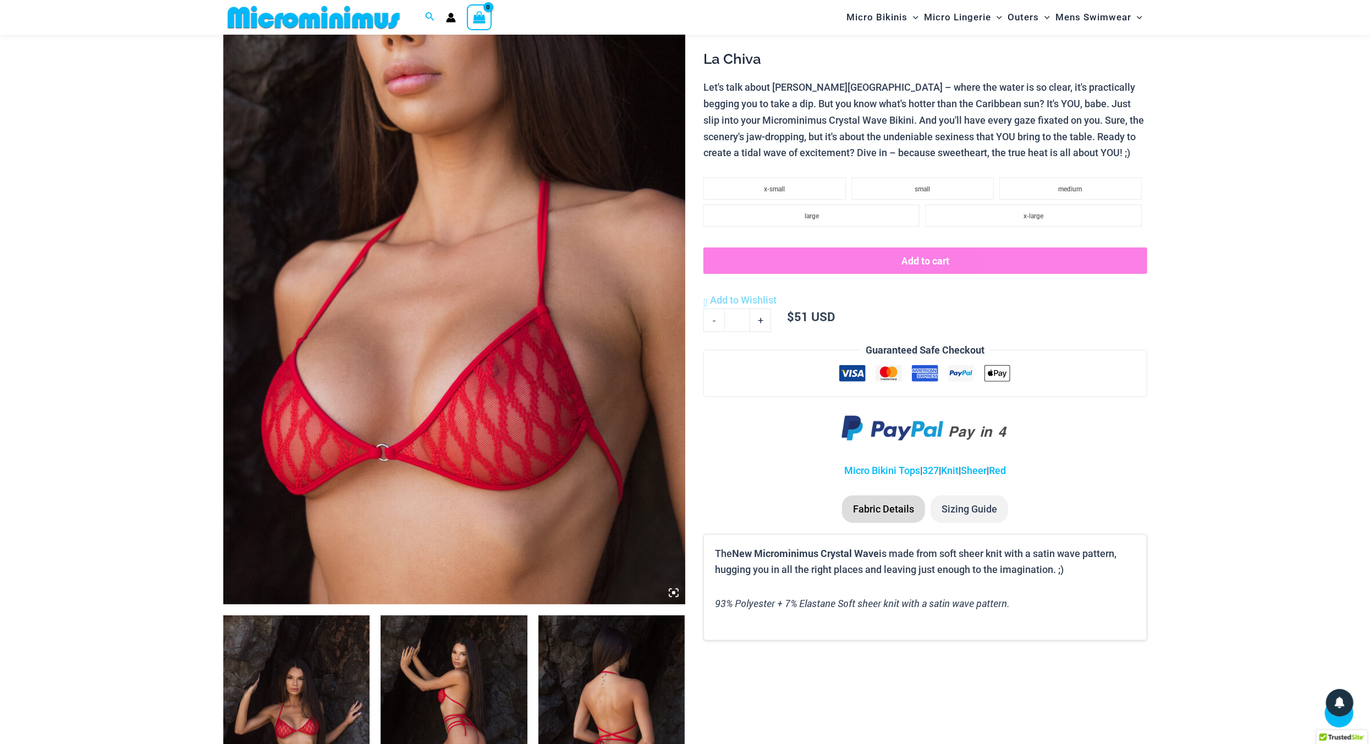
click at [673, 591] on icon at bounding box center [673, 592] width 3 height 3
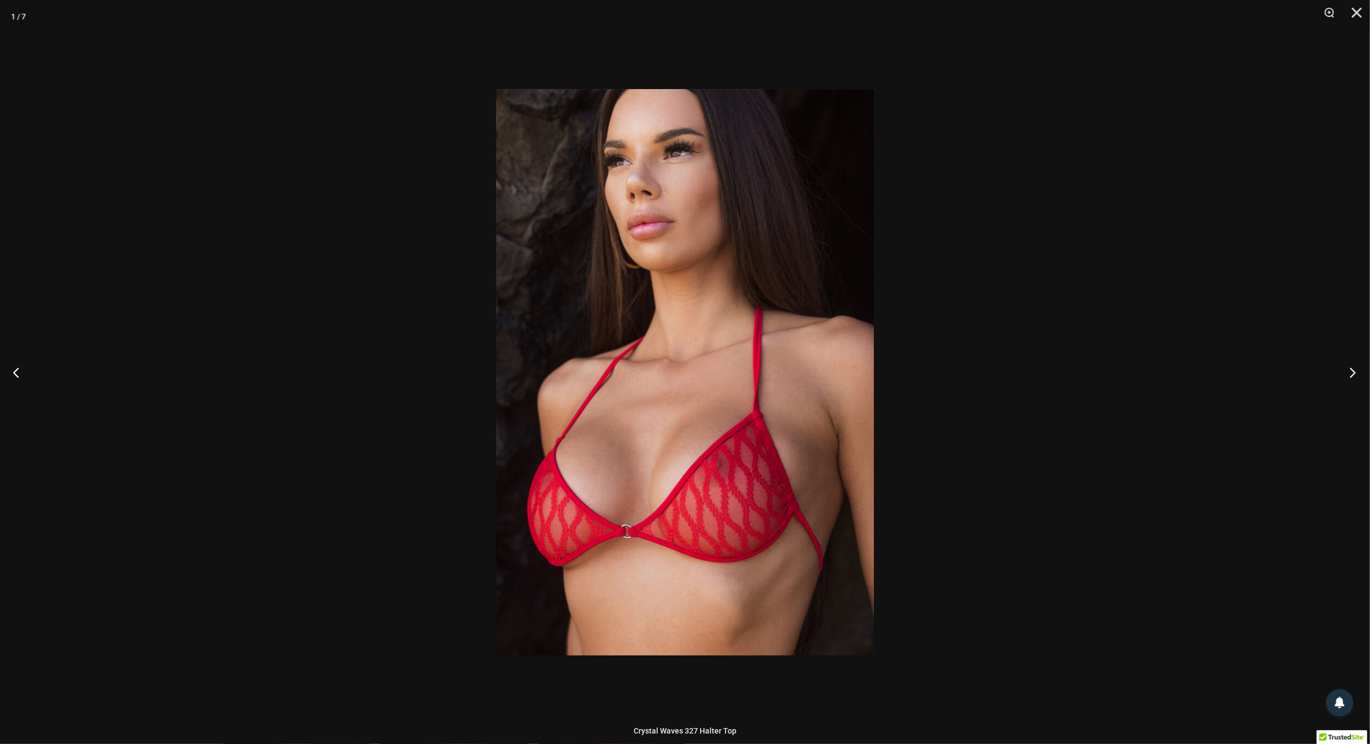
click at [1356, 373] on button "Next" at bounding box center [1349, 372] width 41 height 55
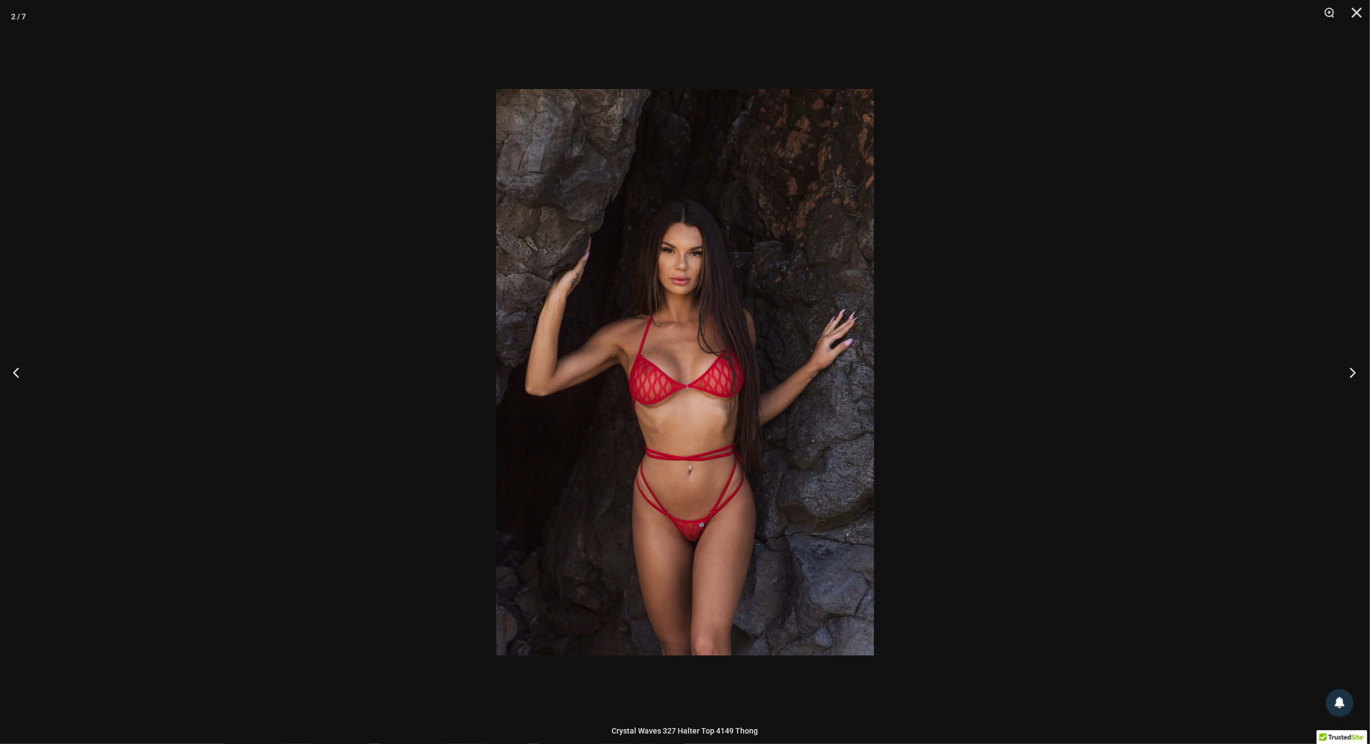
click at [1356, 373] on button "Next" at bounding box center [1349, 372] width 41 height 55
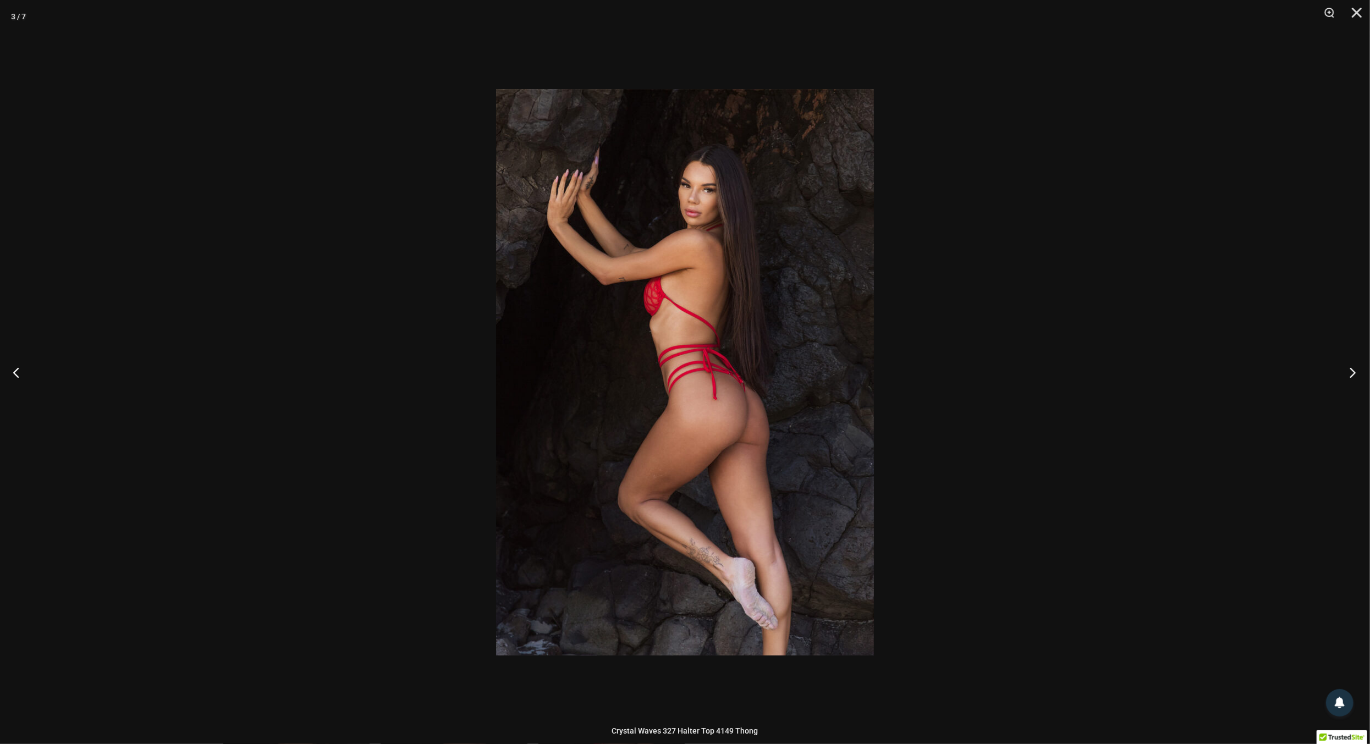
click at [1356, 373] on button "Next" at bounding box center [1349, 372] width 41 height 55
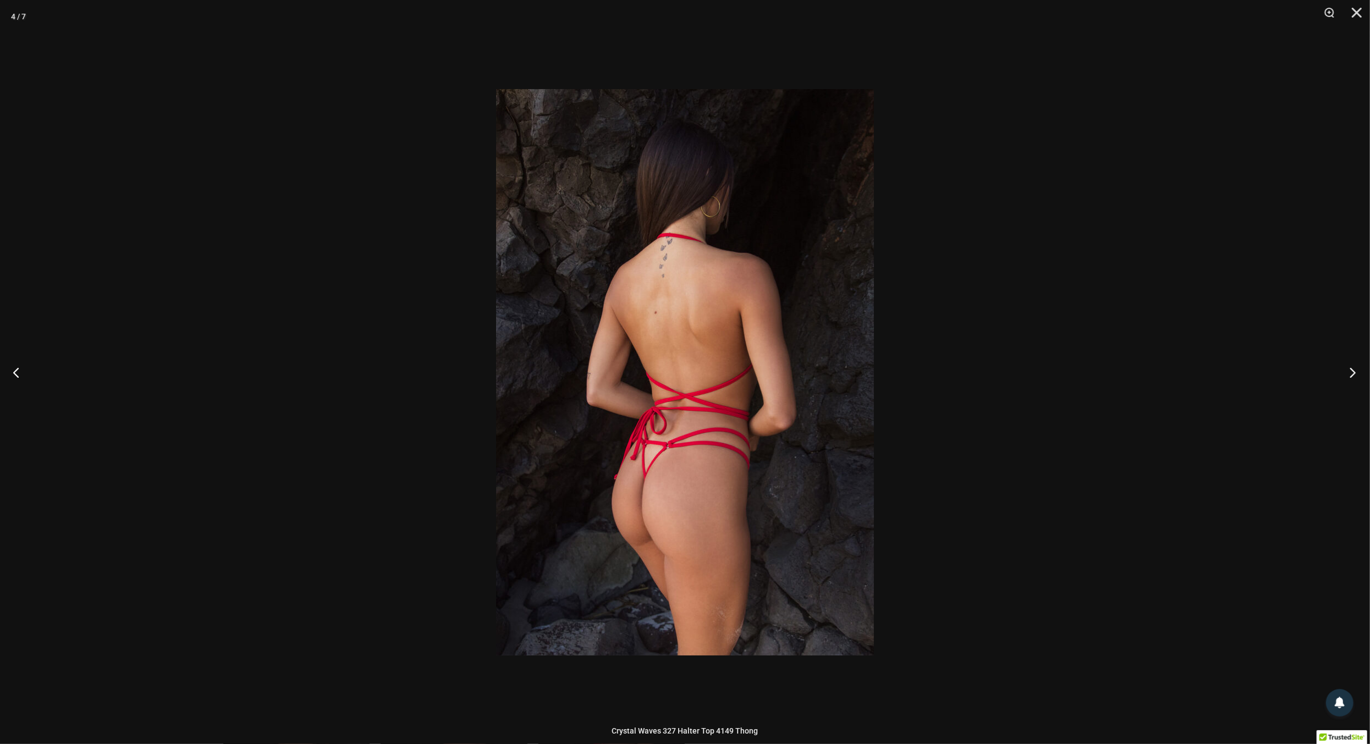
click at [1356, 373] on button "Next" at bounding box center [1349, 372] width 41 height 55
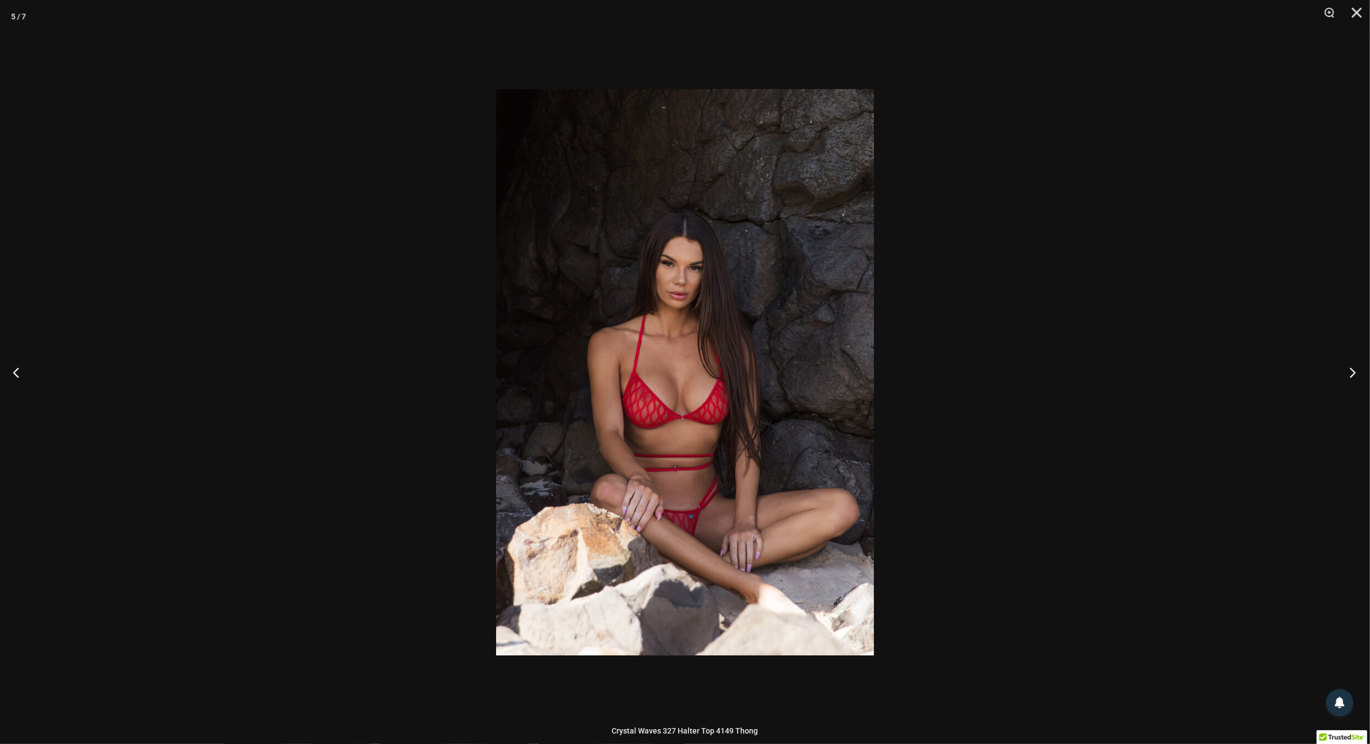
click at [1356, 373] on button "Next" at bounding box center [1349, 372] width 41 height 55
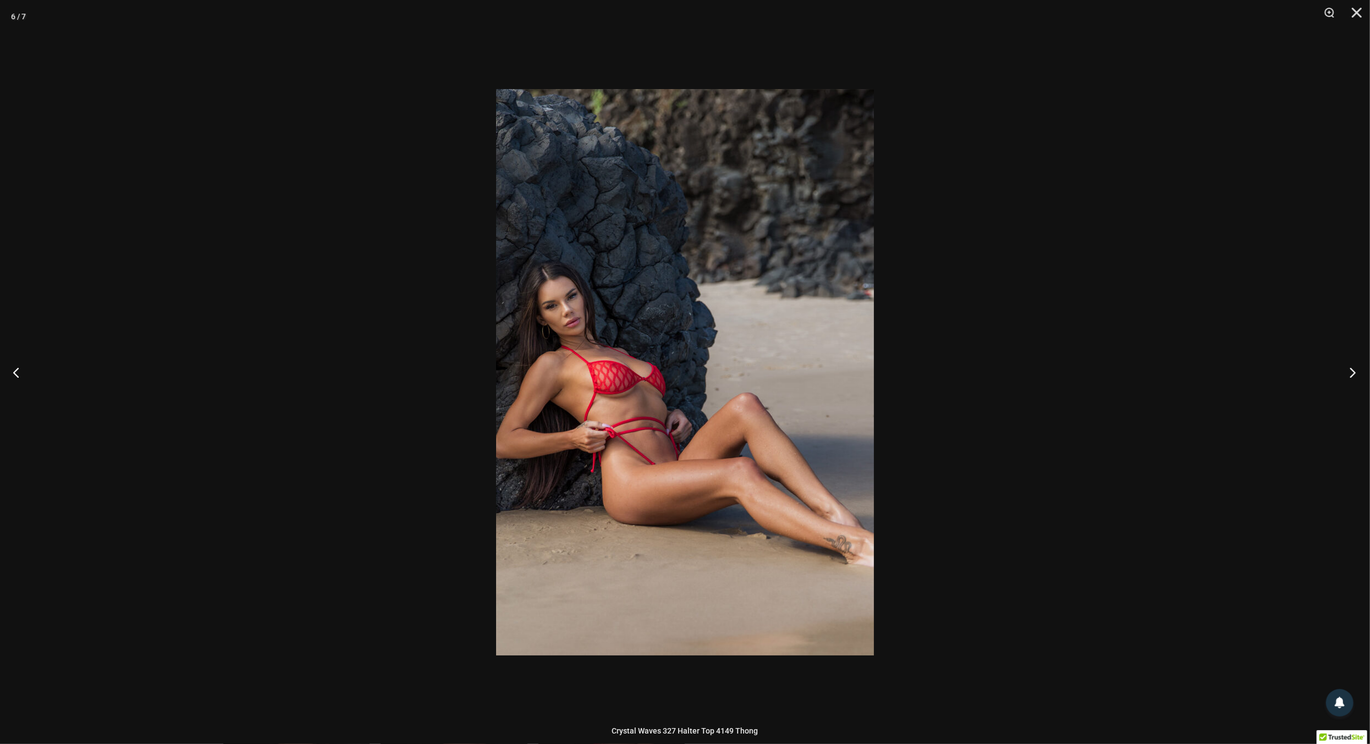
click at [1356, 373] on button "Next" at bounding box center [1349, 372] width 41 height 55
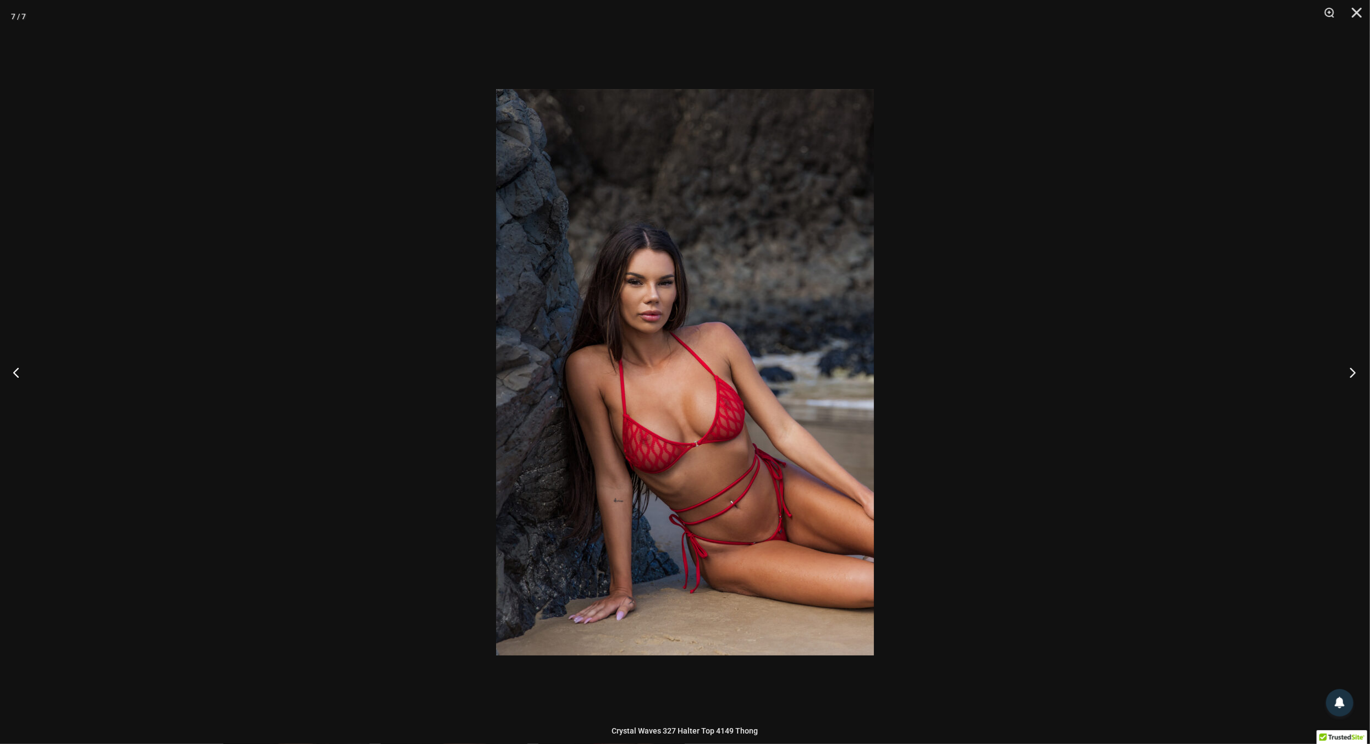
click at [1356, 373] on button "Next" at bounding box center [1349, 372] width 41 height 55
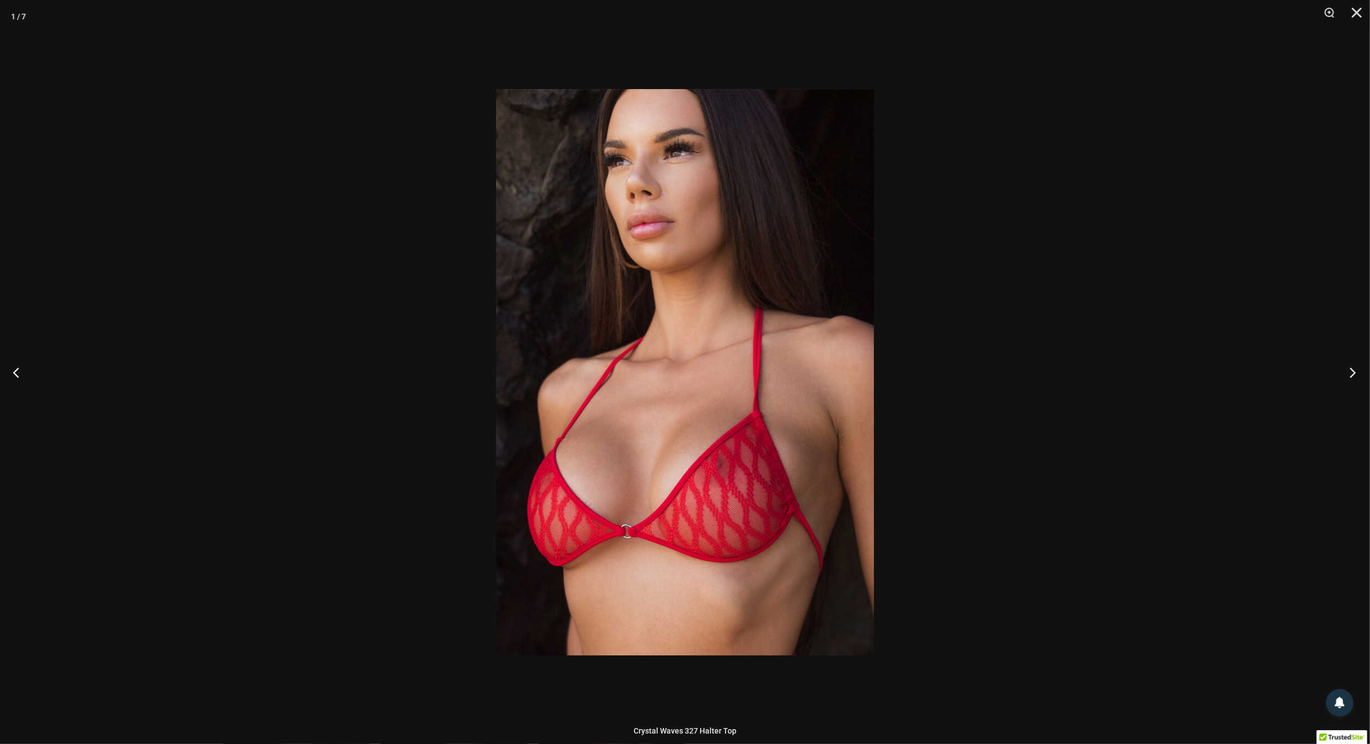
click at [1356, 373] on button "Next" at bounding box center [1349, 372] width 41 height 55
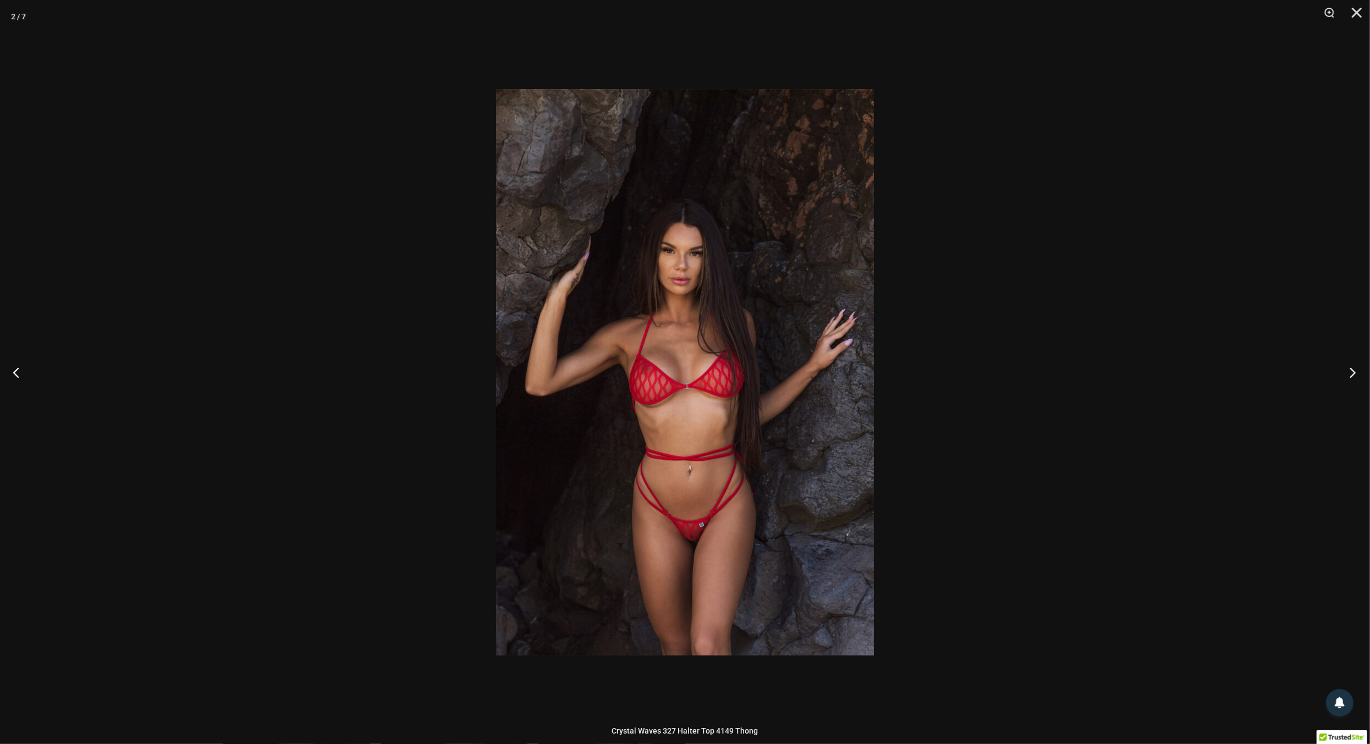
click at [1356, 373] on button "Next" at bounding box center [1349, 372] width 41 height 55
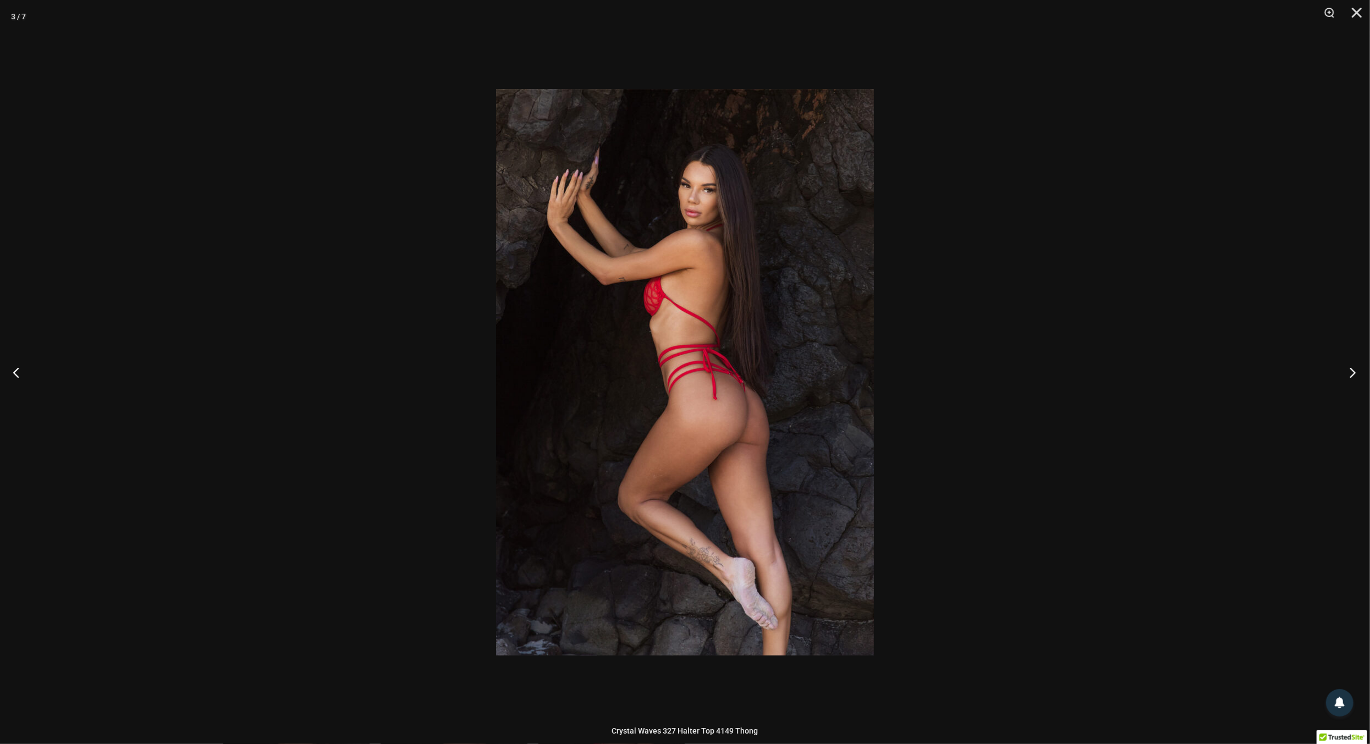
click at [1356, 373] on button "Next" at bounding box center [1349, 372] width 41 height 55
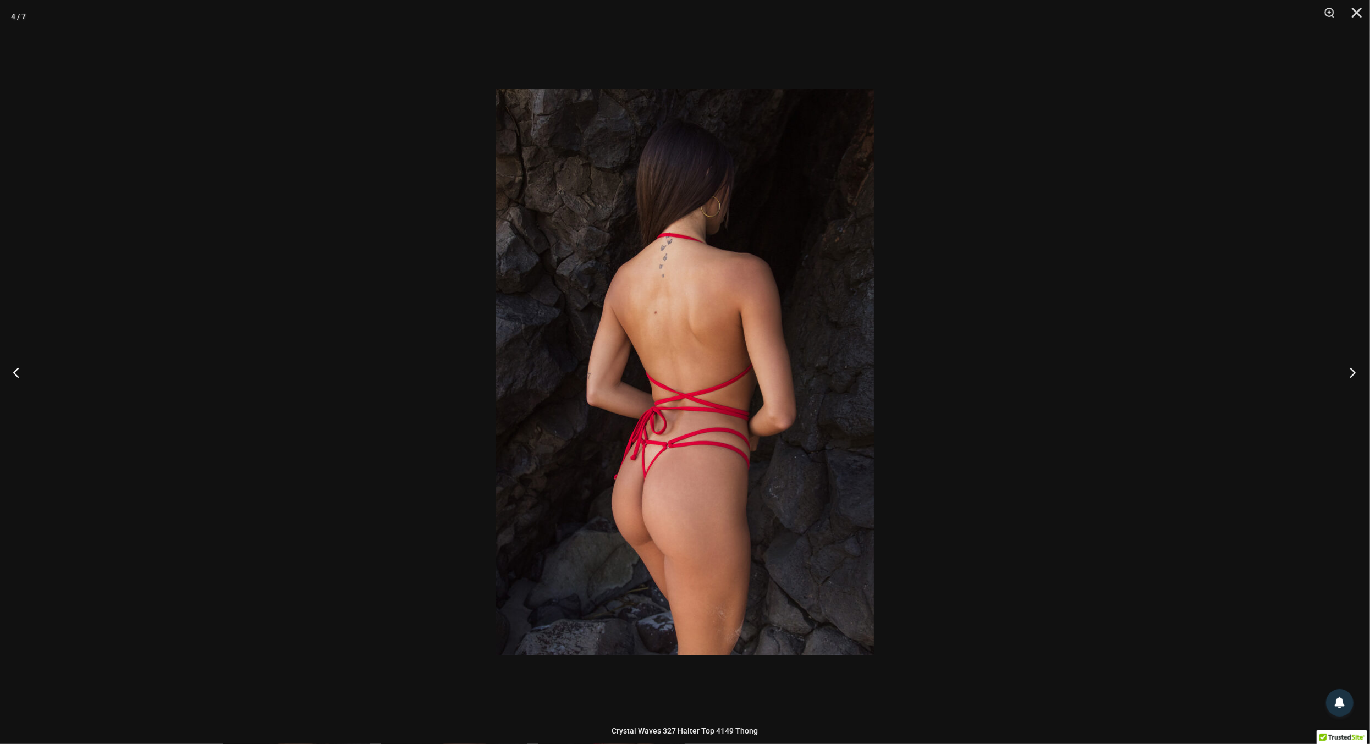
click at [1354, 370] on button "Next" at bounding box center [1349, 372] width 41 height 55
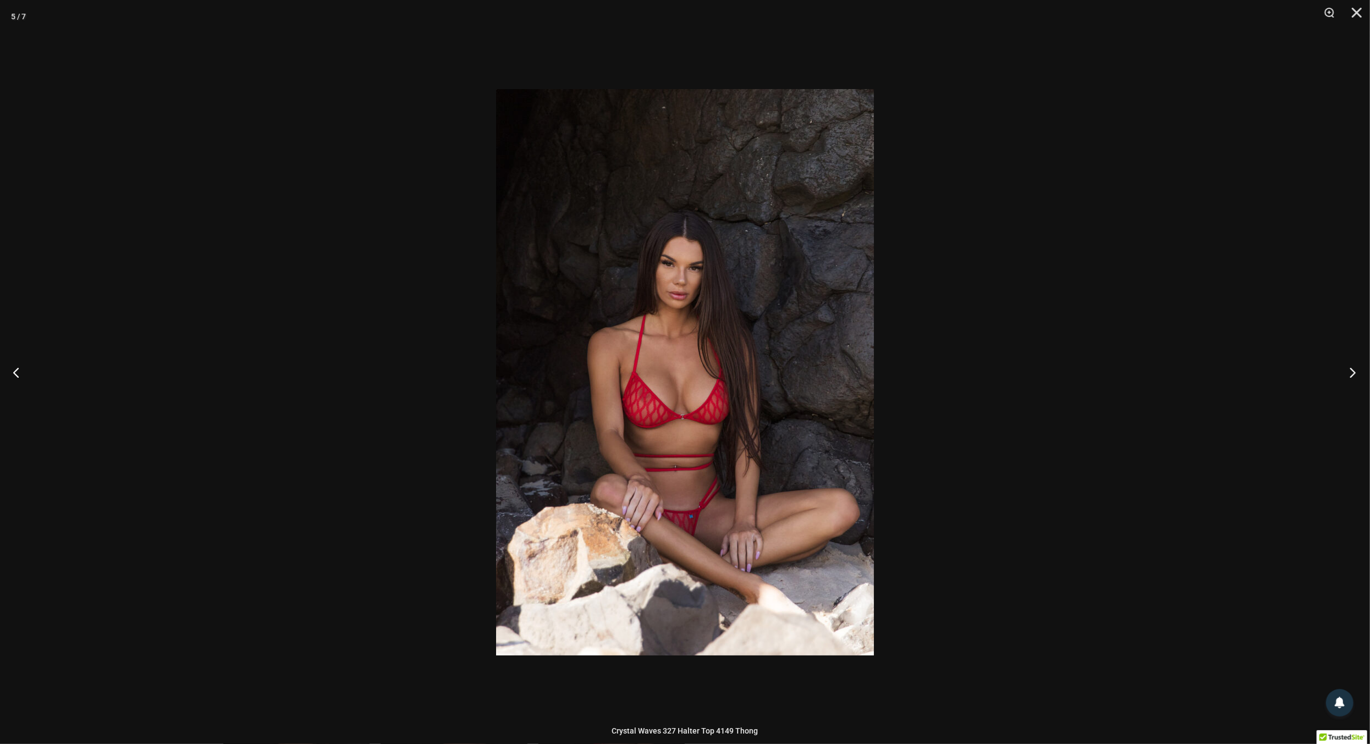
click at [1354, 370] on button "Next" at bounding box center [1349, 372] width 41 height 55
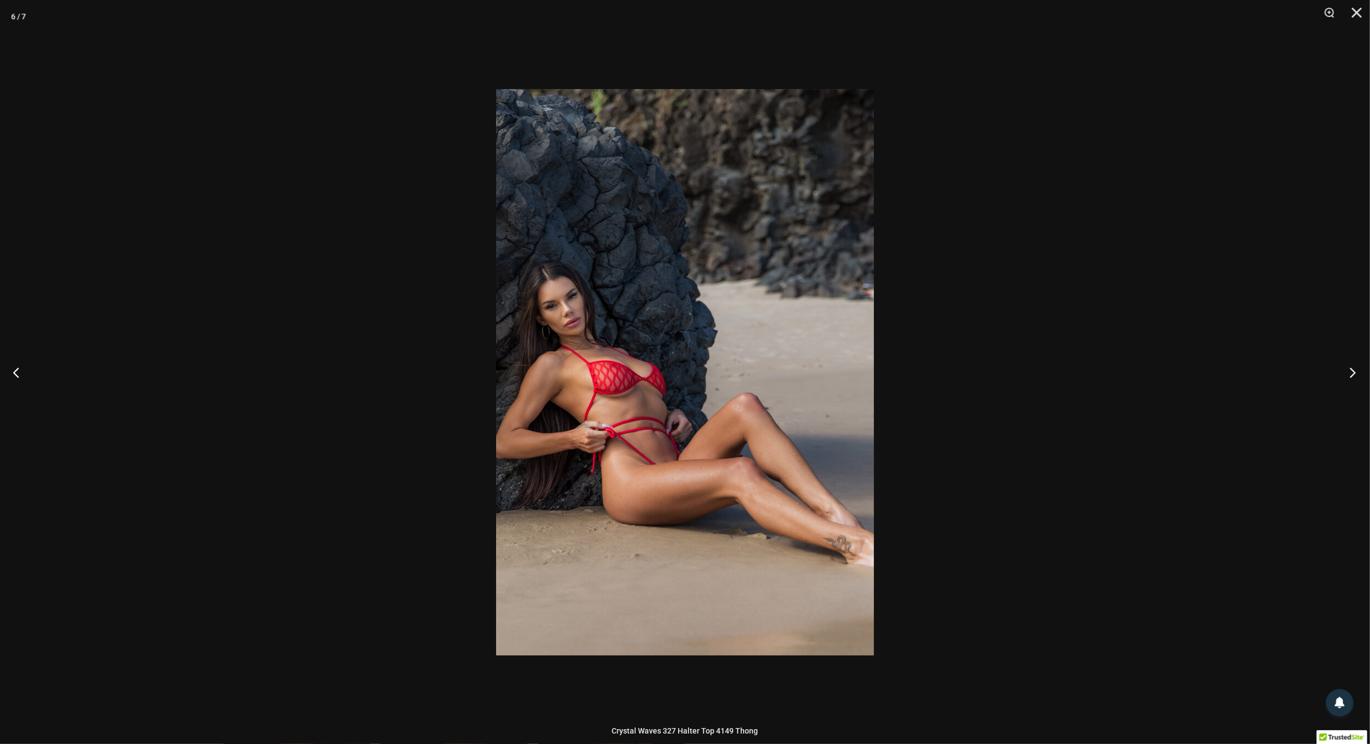
click at [1354, 370] on button "Next" at bounding box center [1349, 372] width 41 height 55
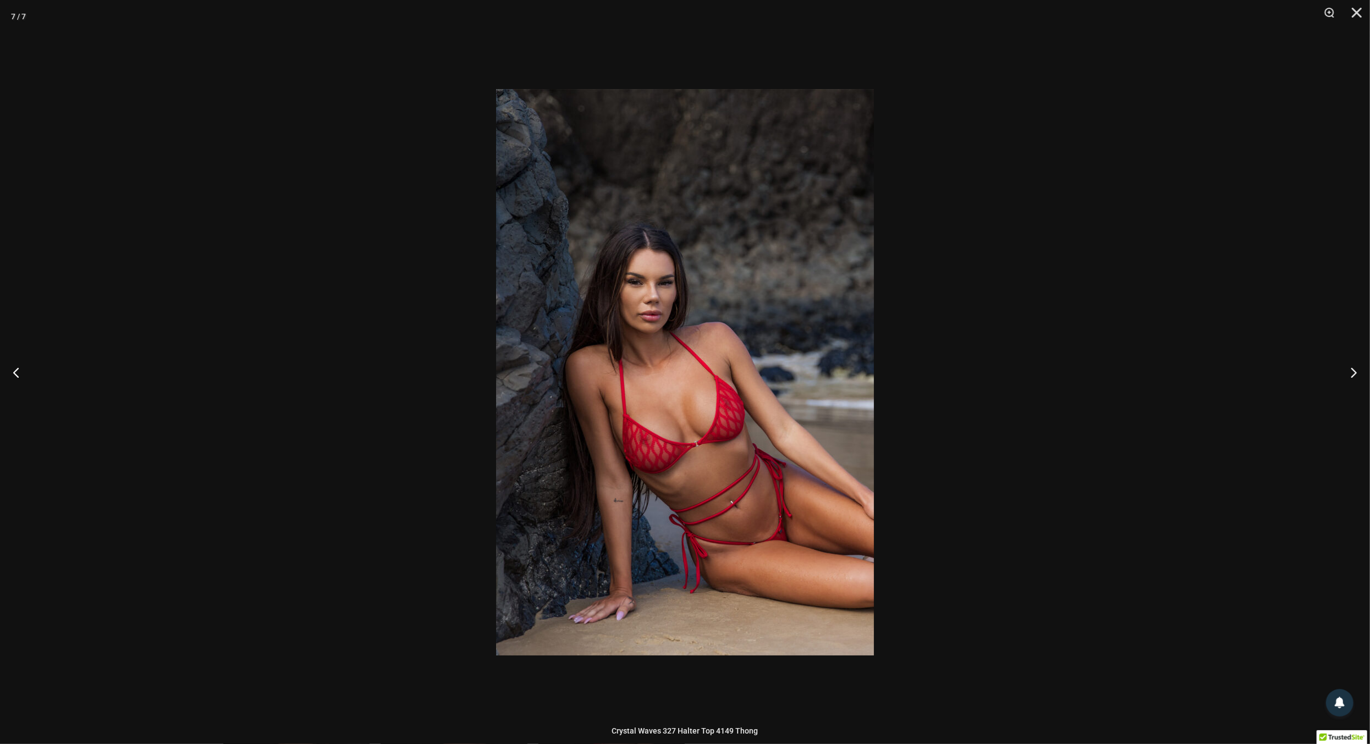
click at [1254, 371] on div at bounding box center [685, 372] width 1370 height 744
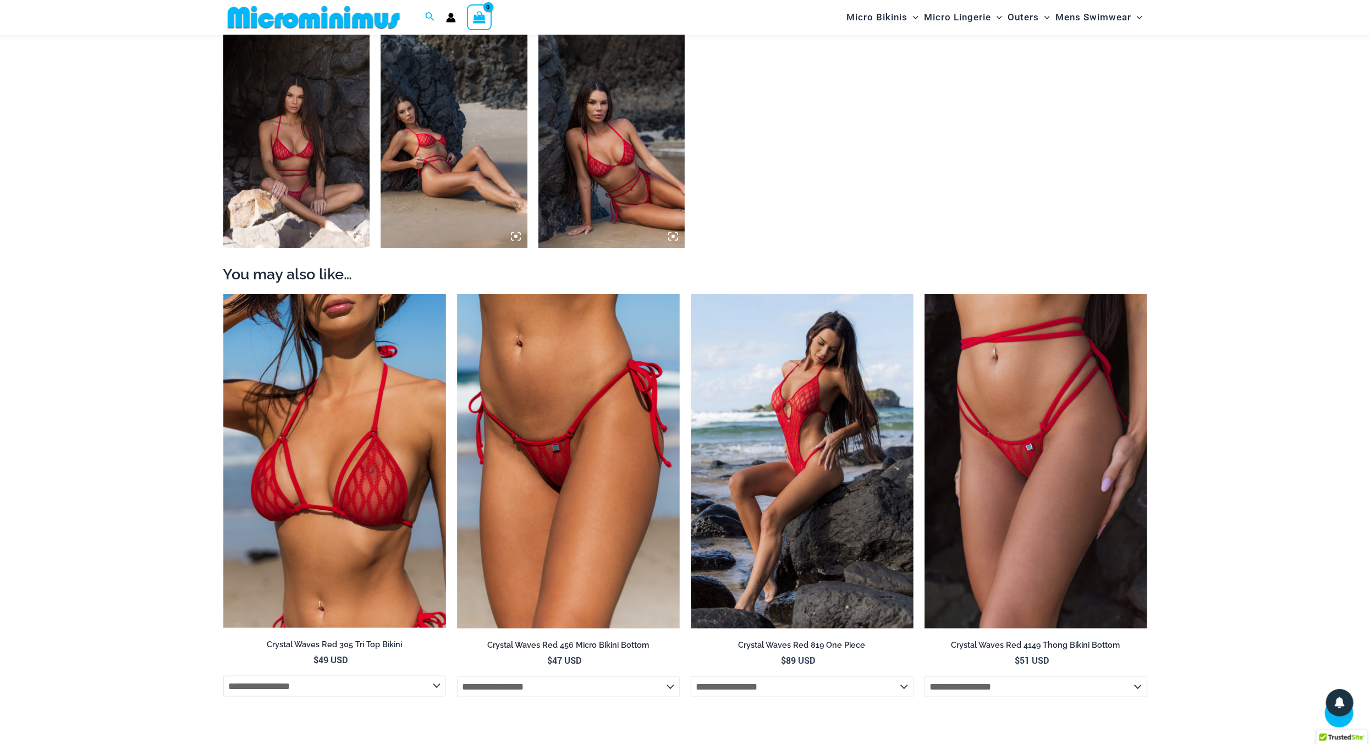
scroll to position [1014, 0]
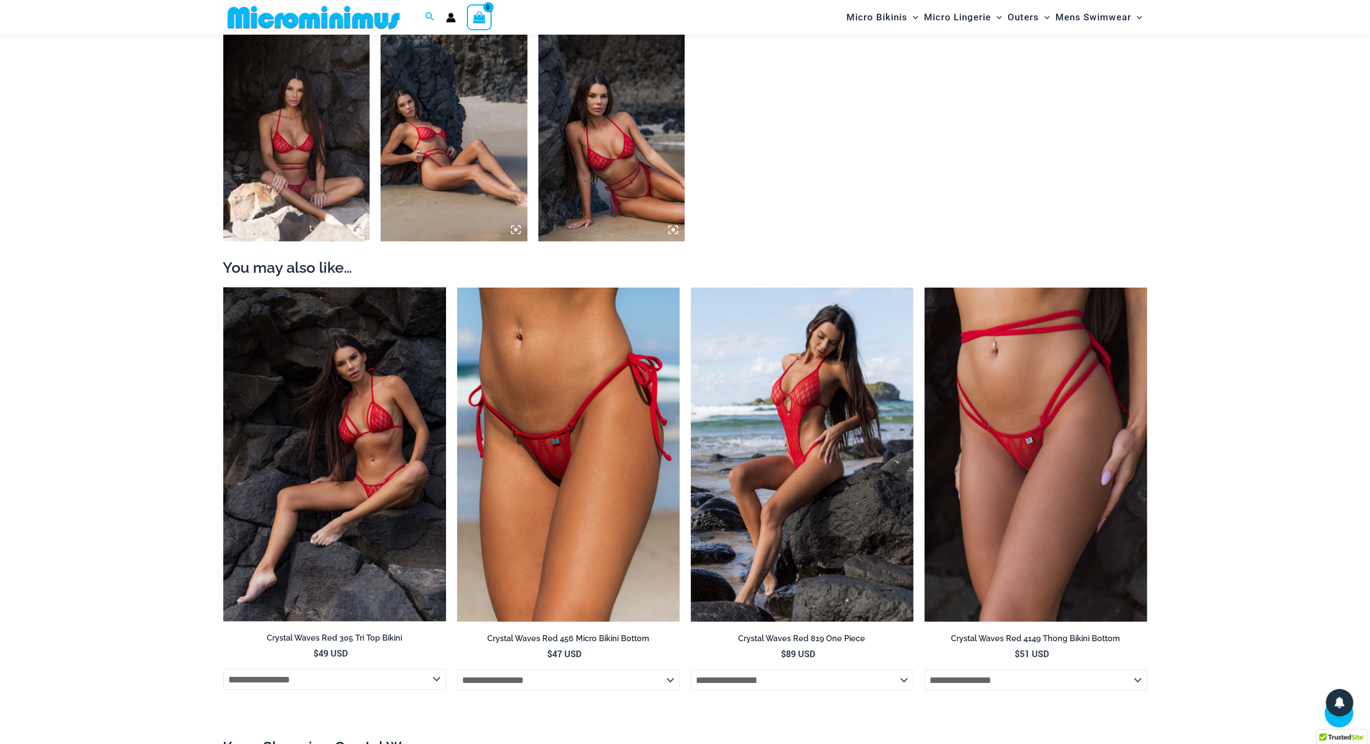
click at [379, 453] on img at bounding box center [334, 454] width 223 height 333
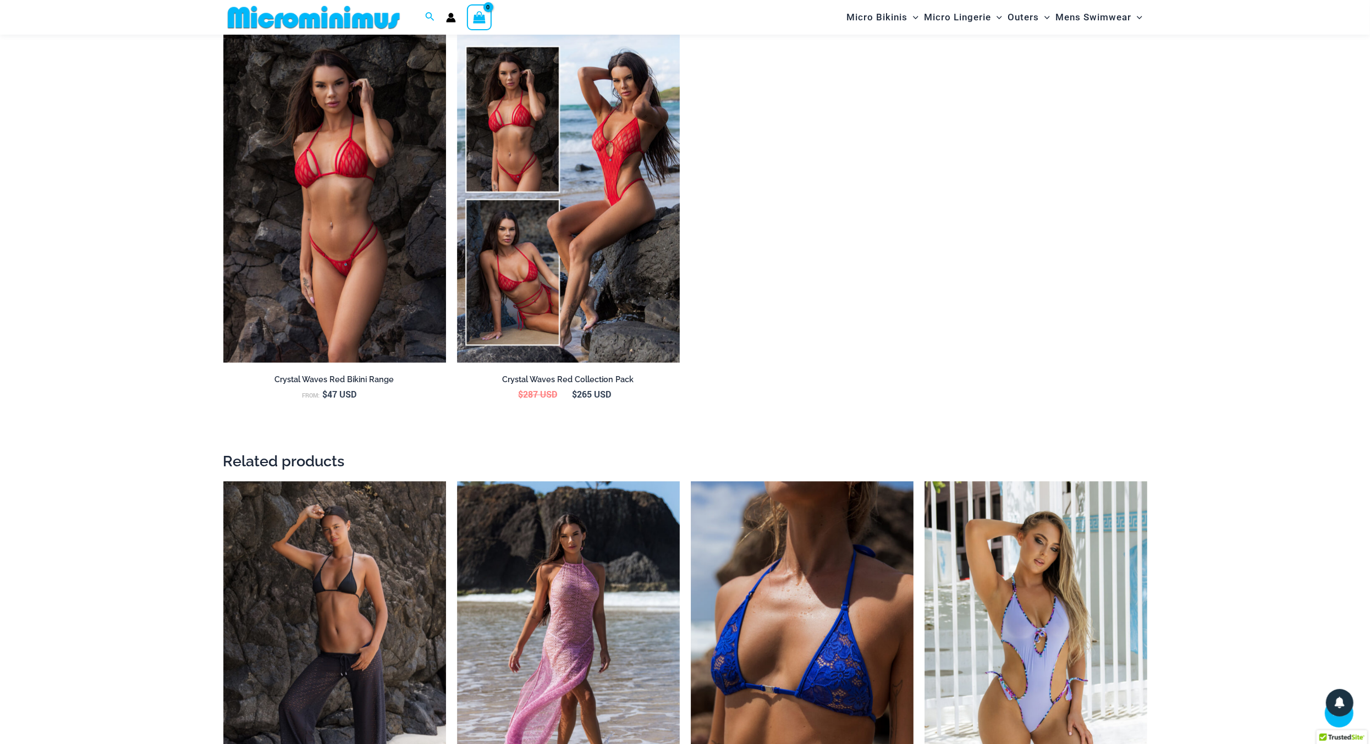
scroll to position [1972, 0]
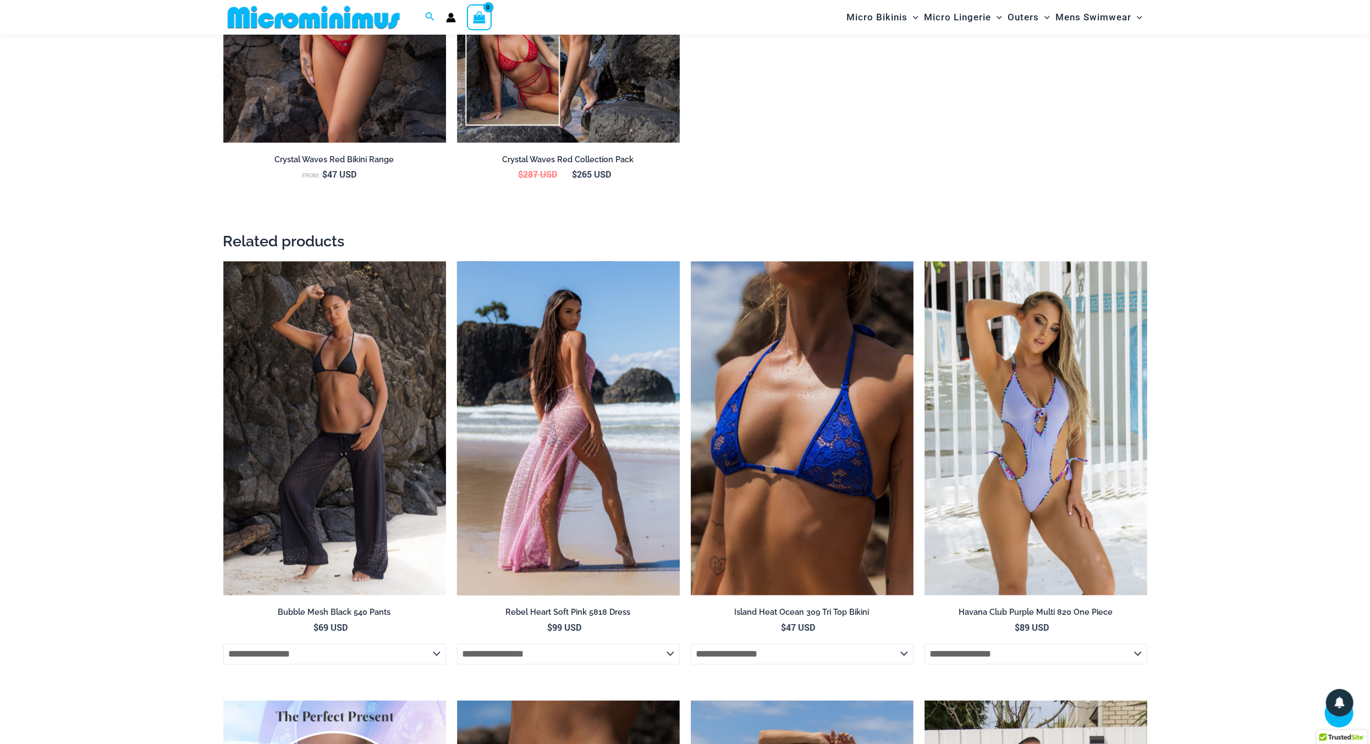
click at [565, 457] on img at bounding box center [568, 429] width 223 height 334
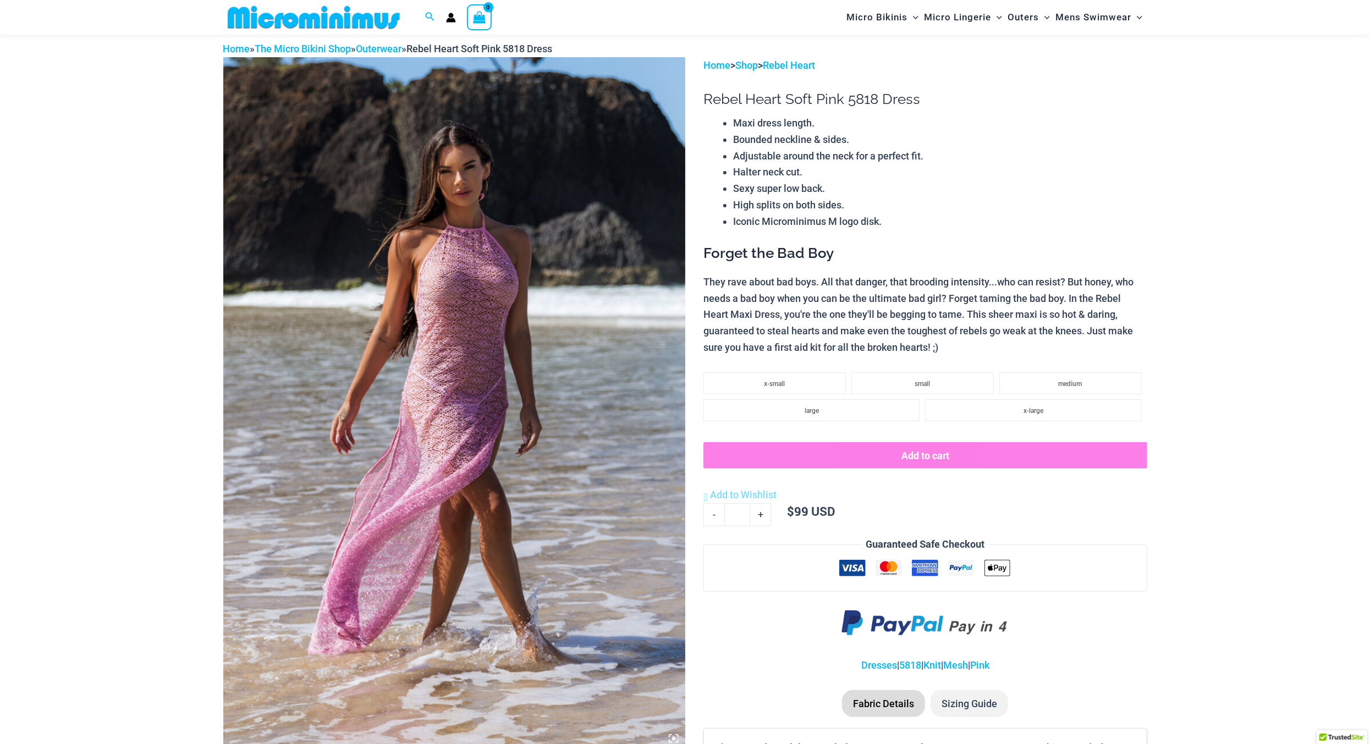
scroll to position [102, 0]
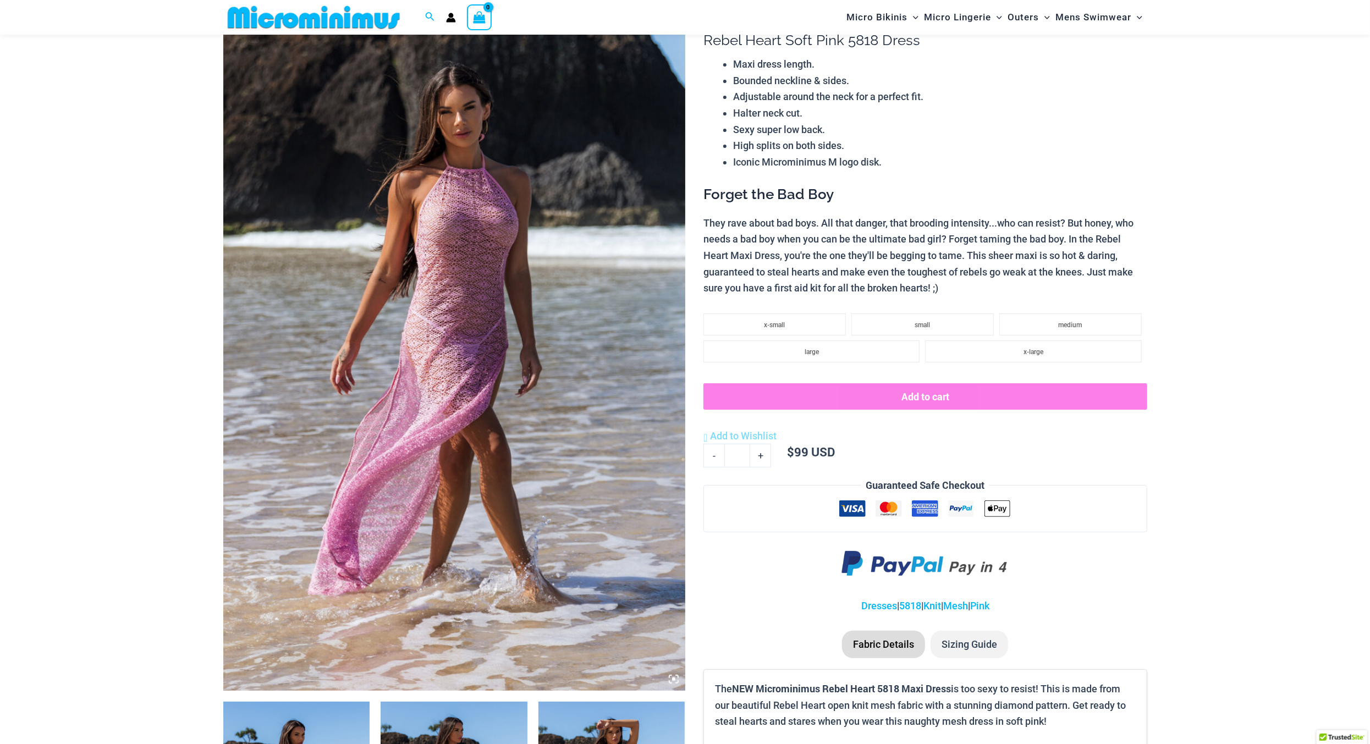
click at [610, 413] on img at bounding box center [454, 344] width 462 height 693
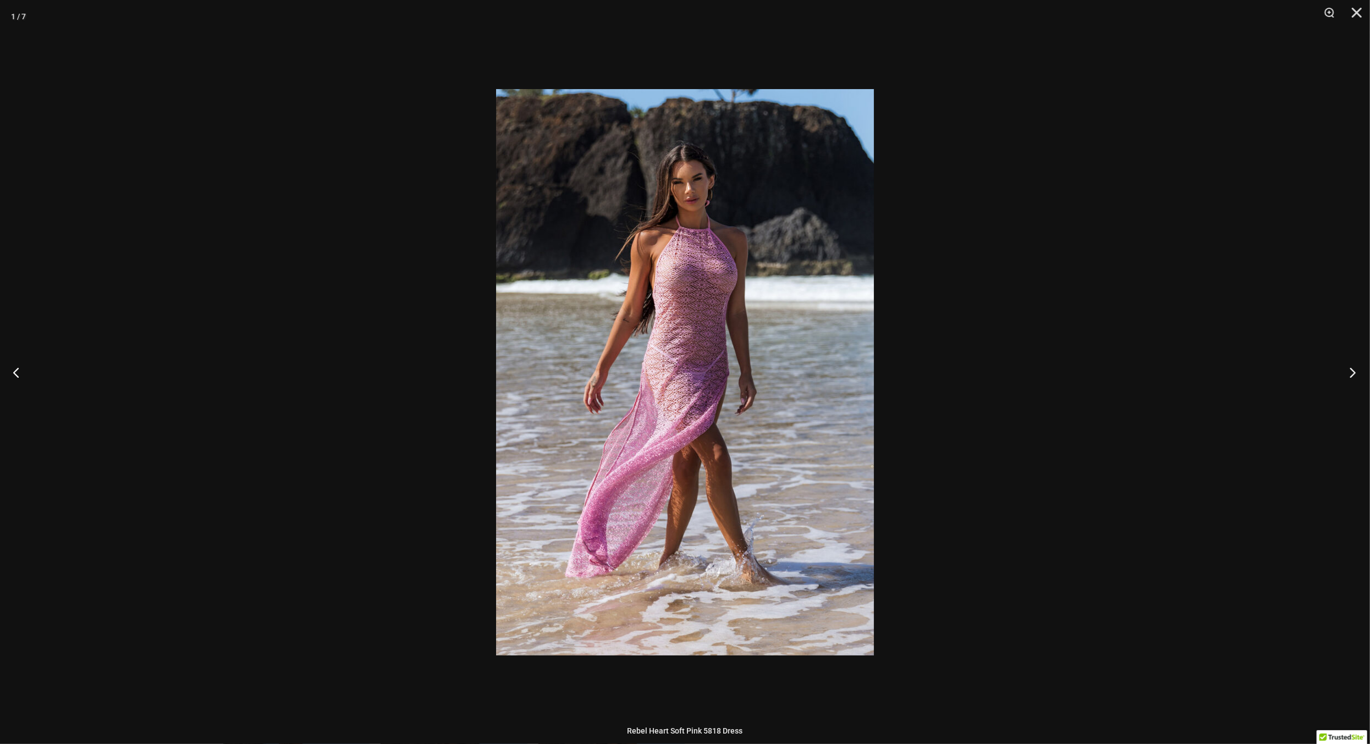
click at [1358, 376] on button "Next" at bounding box center [1349, 372] width 41 height 55
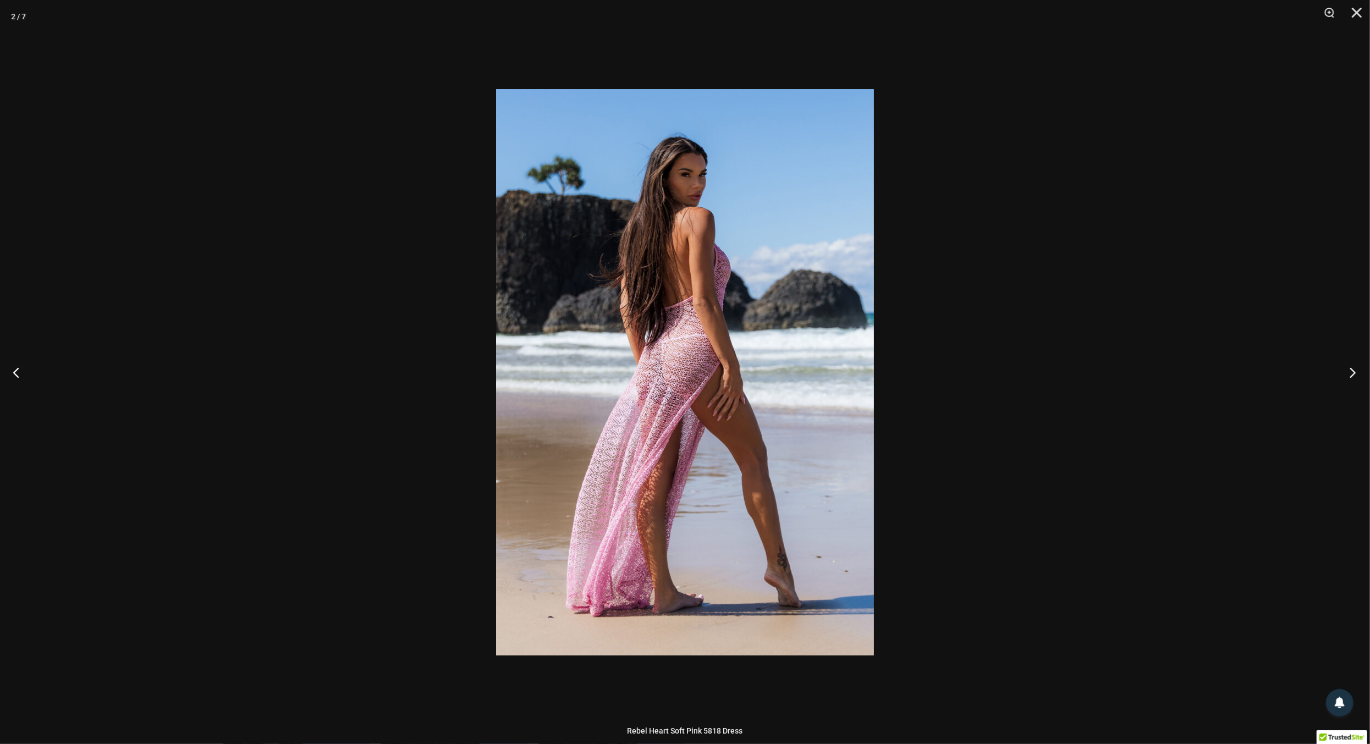
click at [1358, 376] on button "Next" at bounding box center [1349, 372] width 41 height 55
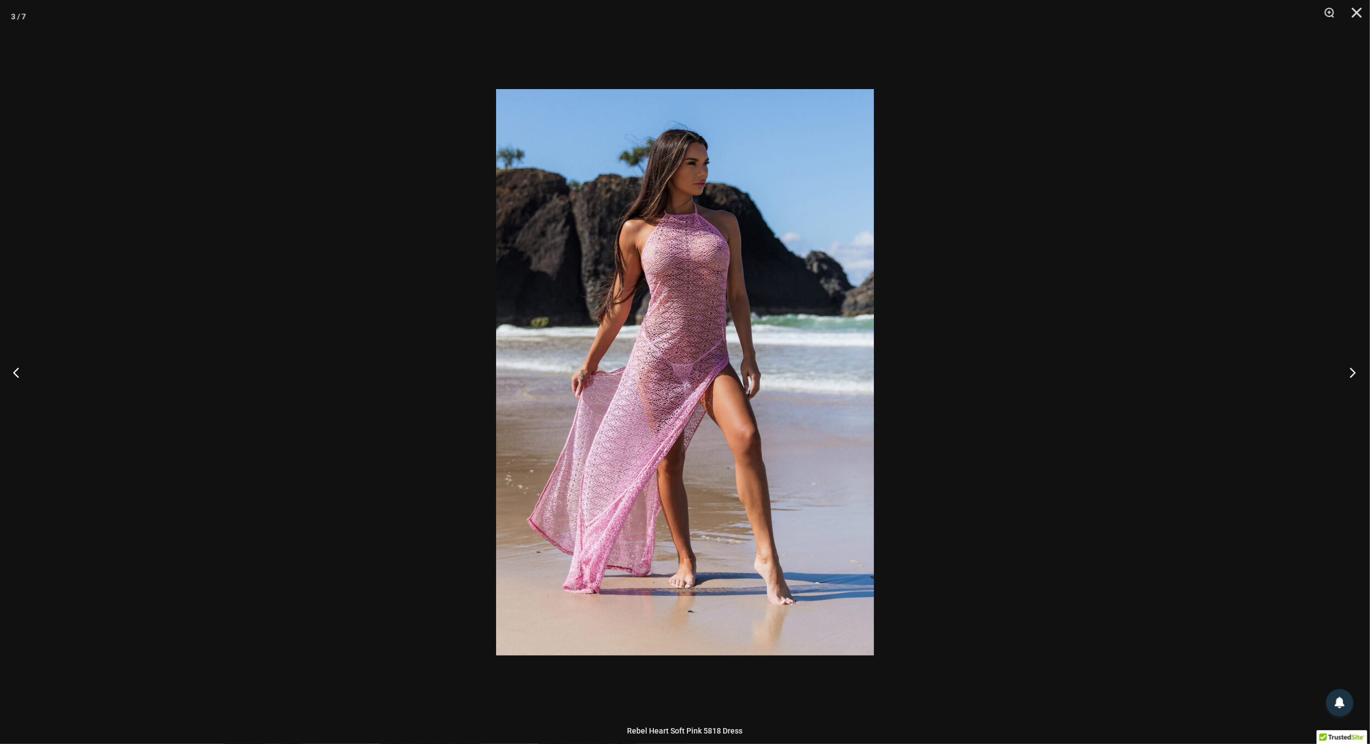
click at [1358, 376] on button "Next" at bounding box center [1349, 372] width 41 height 55
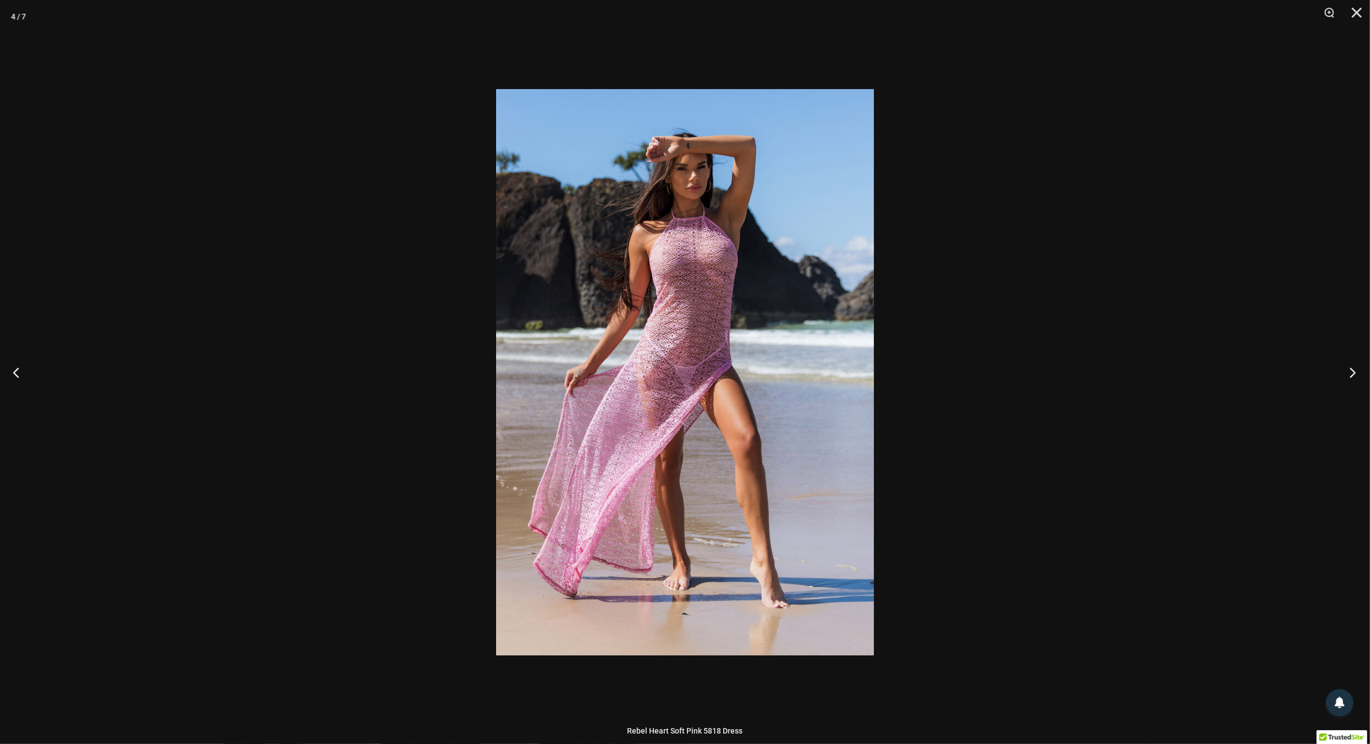
click at [1358, 376] on button "Next" at bounding box center [1349, 372] width 41 height 55
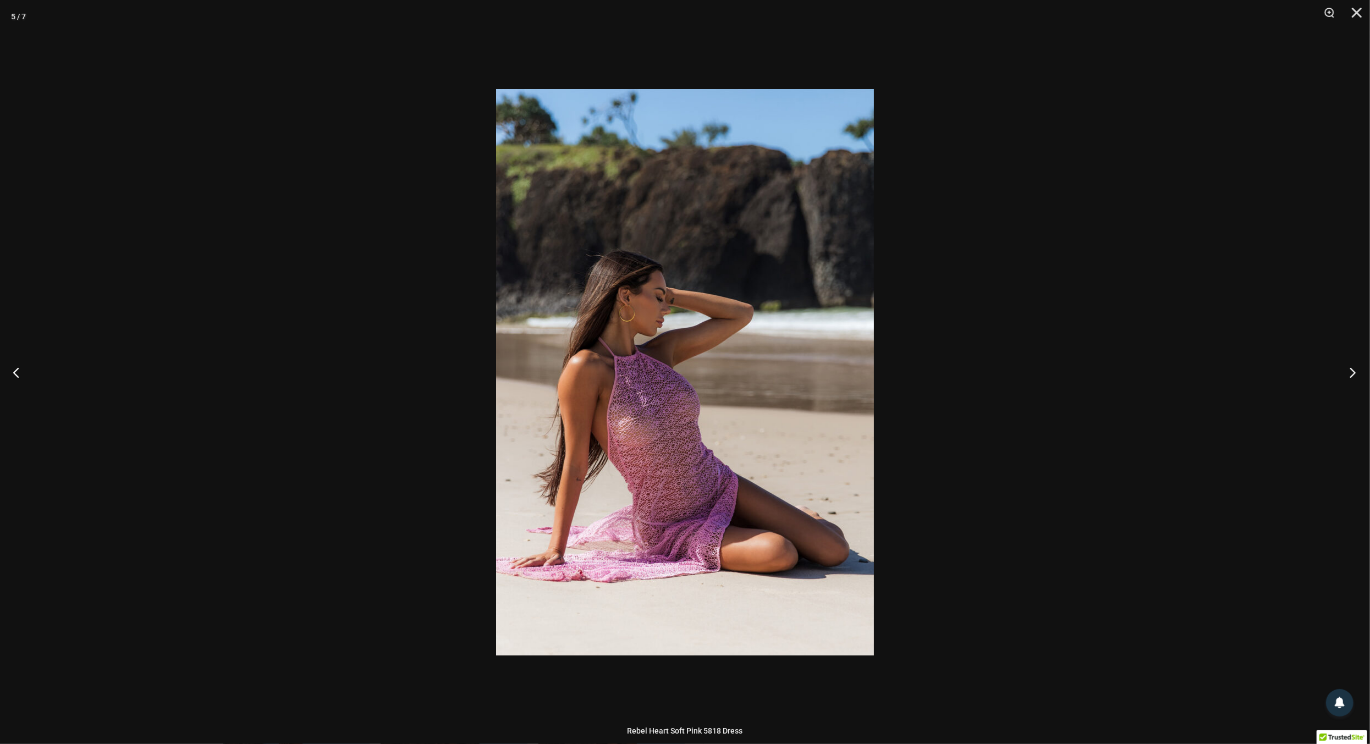
click at [1358, 376] on button "Next" at bounding box center [1349, 372] width 41 height 55
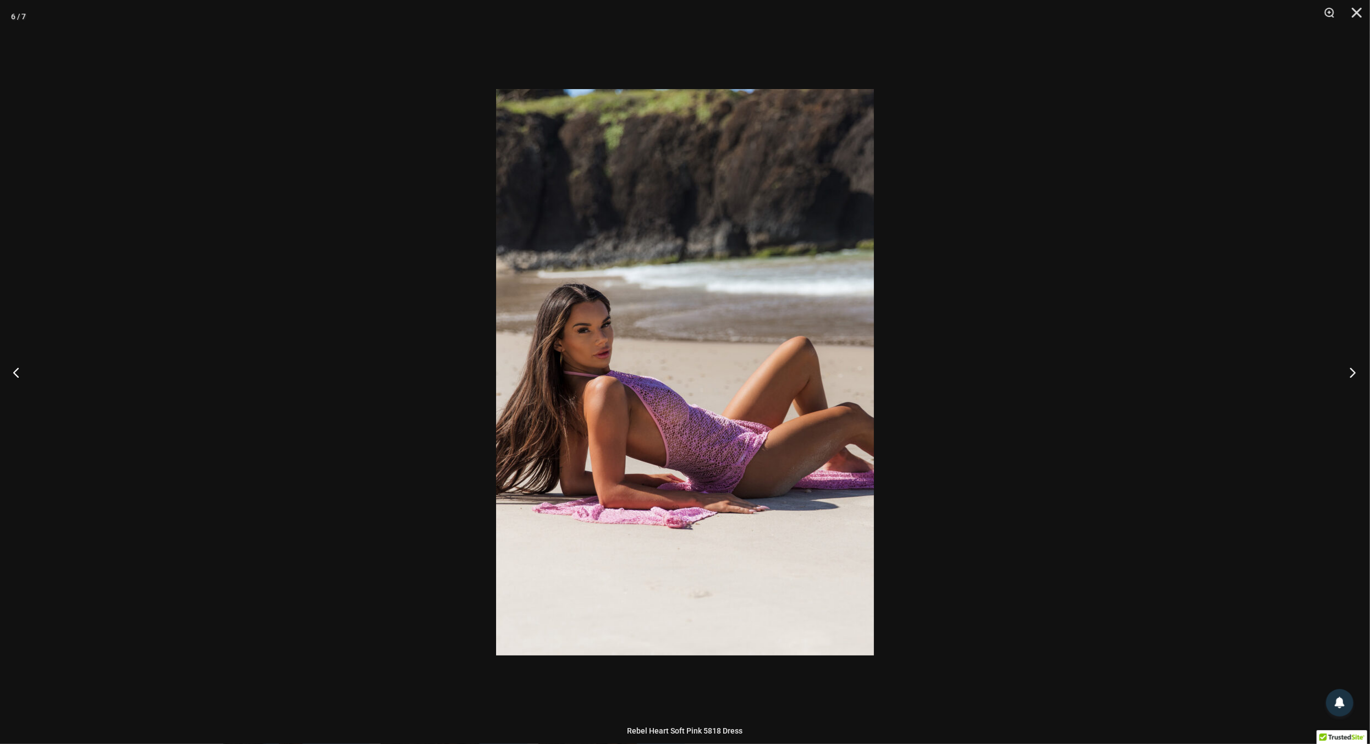
click at [1358, 376] on button "Next" at bounding box center [1349, 372] width 41 height 55
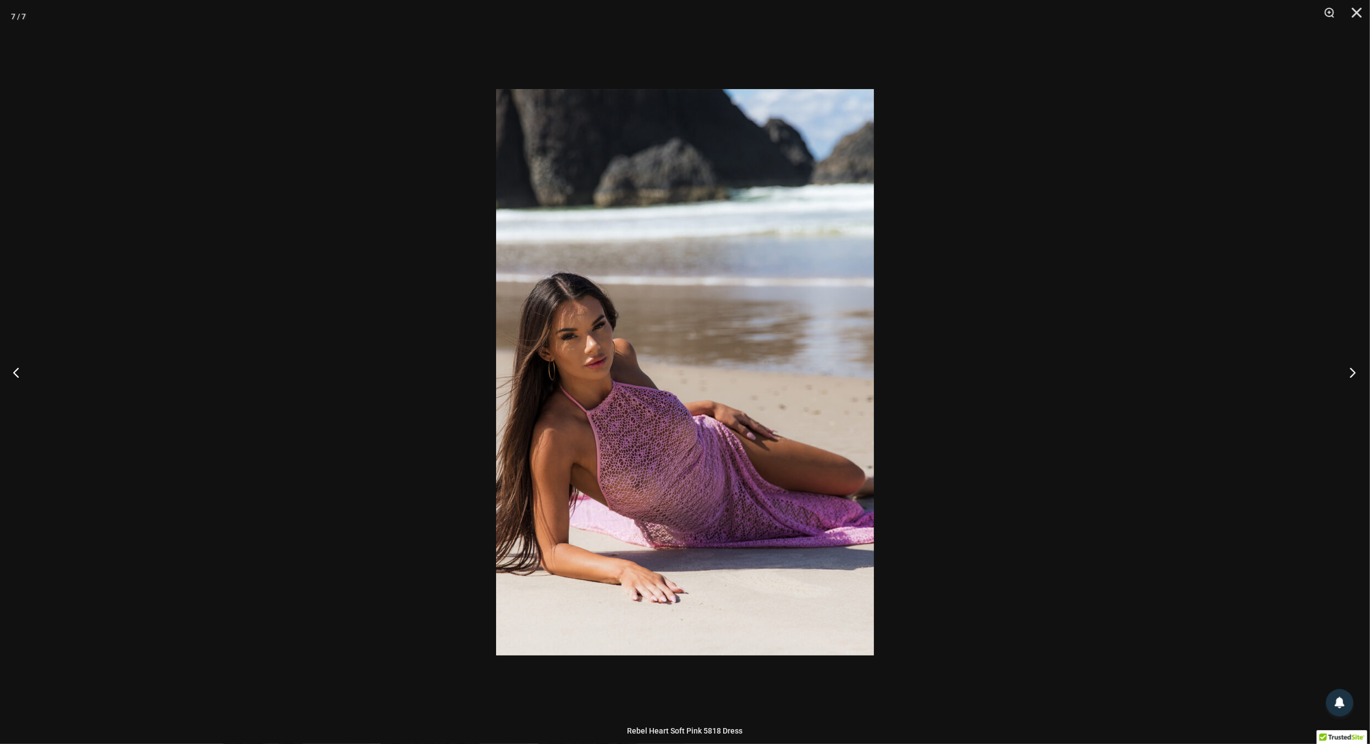
click at [1358, 376] on button "Next" at bounding box center [1349, 372] width 41 height 55
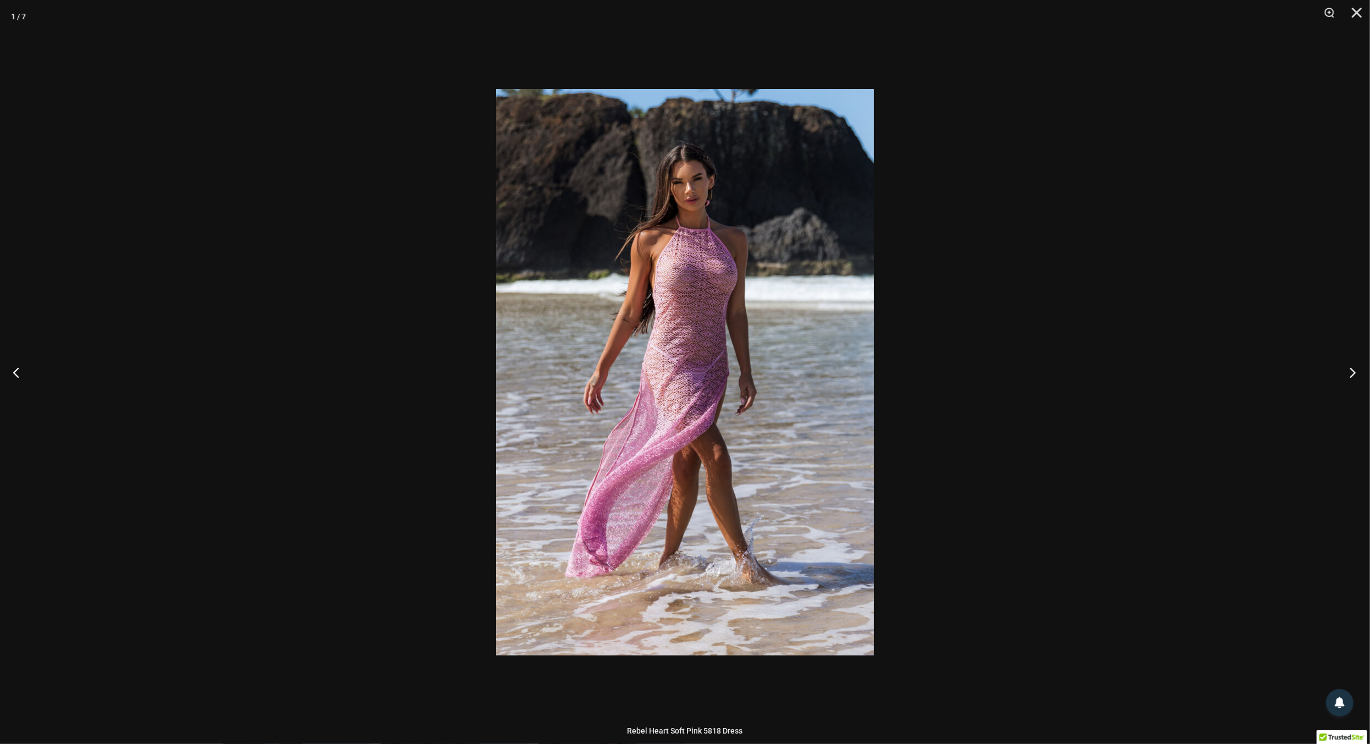
click at [1358, 376] on button "Next" at bounding box center [1349, 372] width 41 height 55
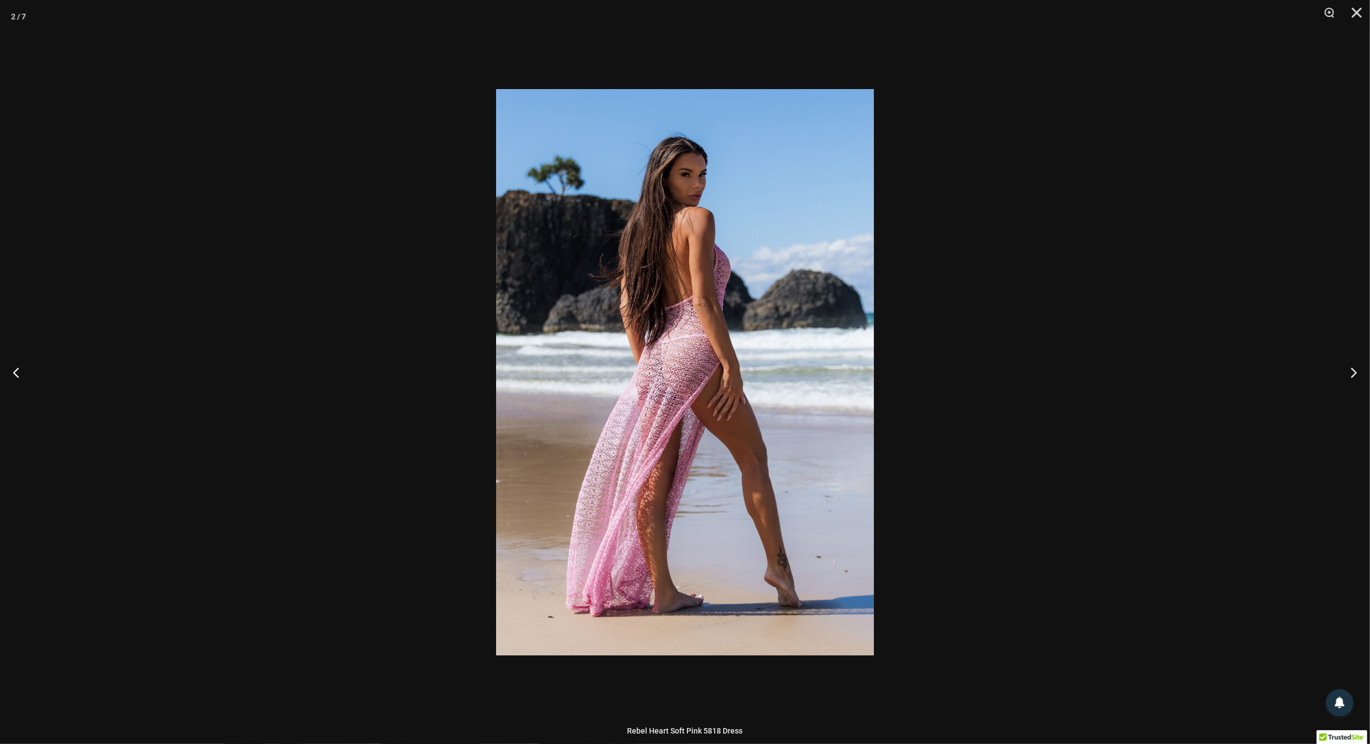
click at [1263, 361] on div at bounding box center [685, 372] width 1370 height 744
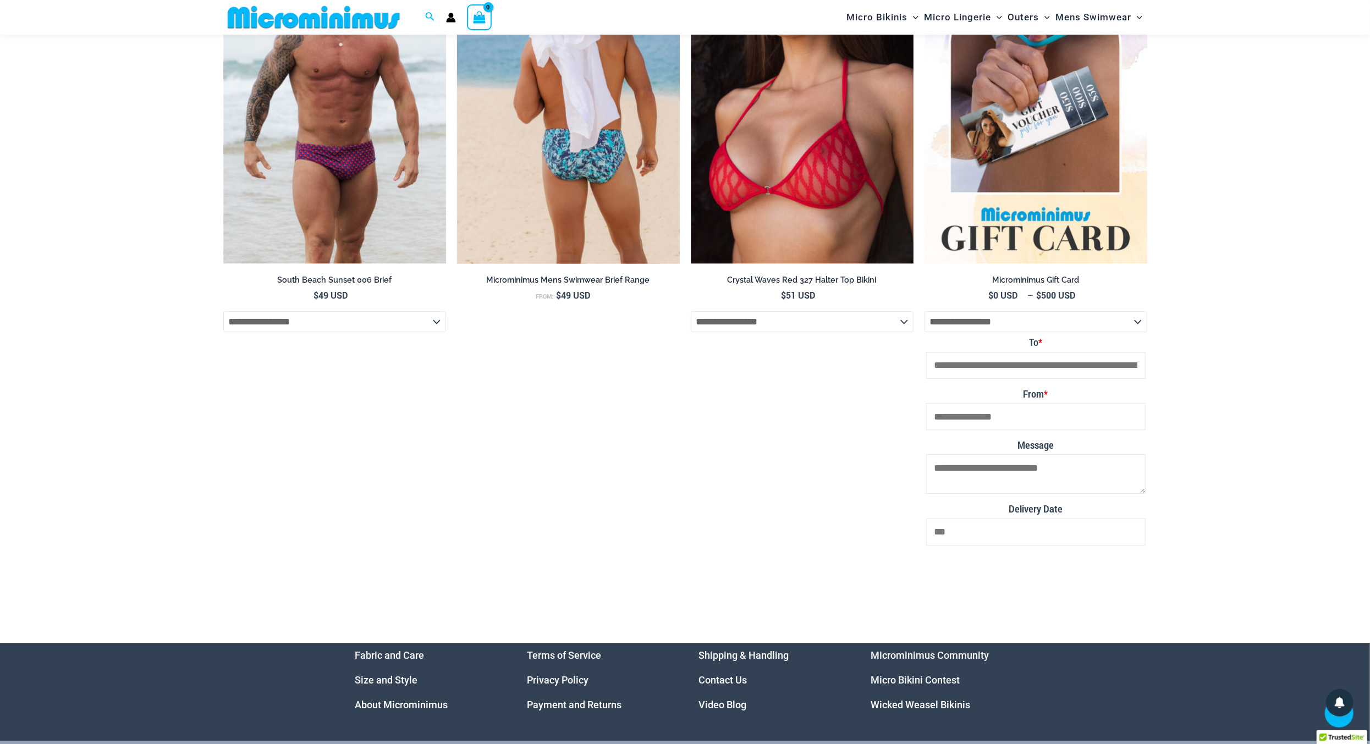
scroll to position [3183, 0]
